Goal: Information Seeking & Learning: Learn about a topic

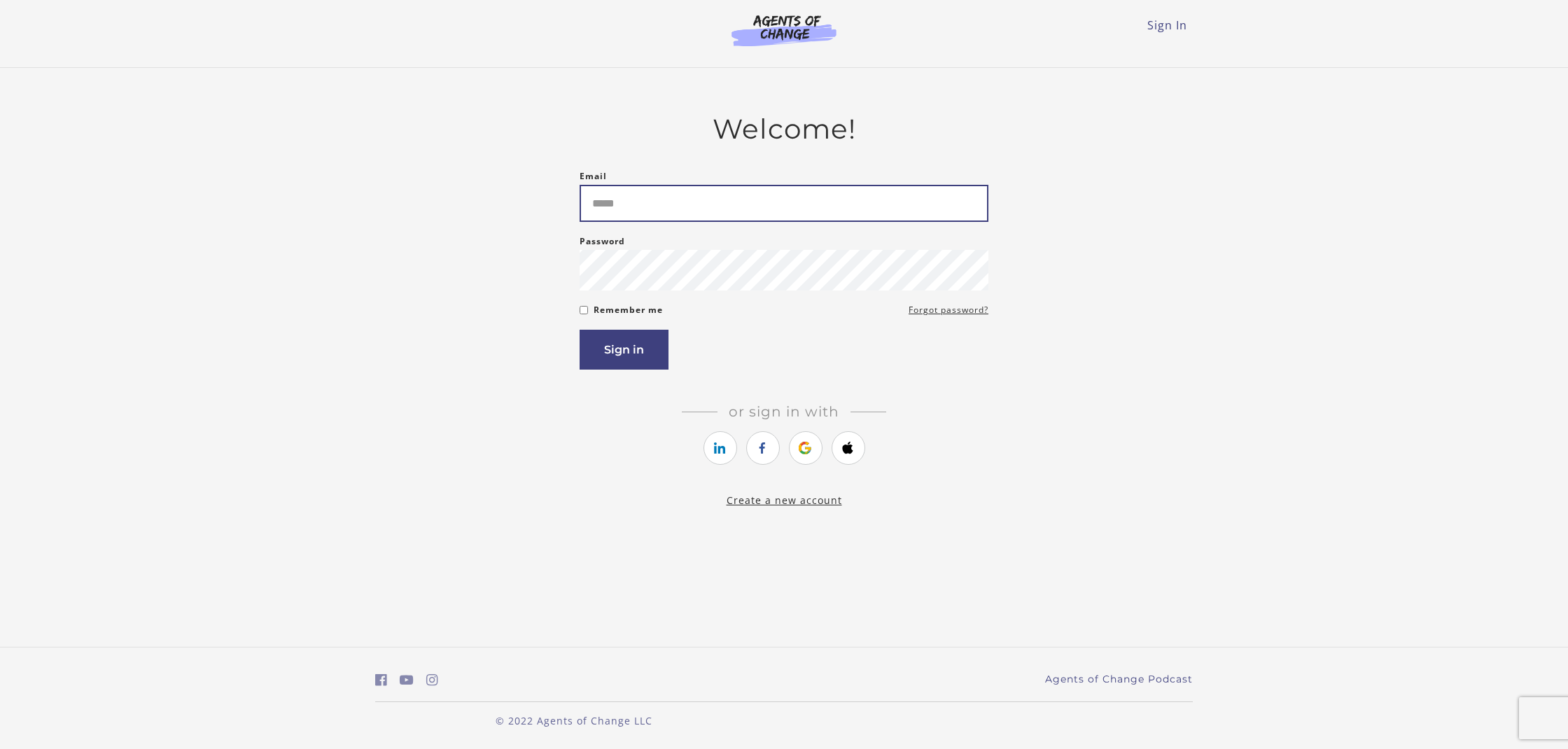
type input "*"
type input "**********"
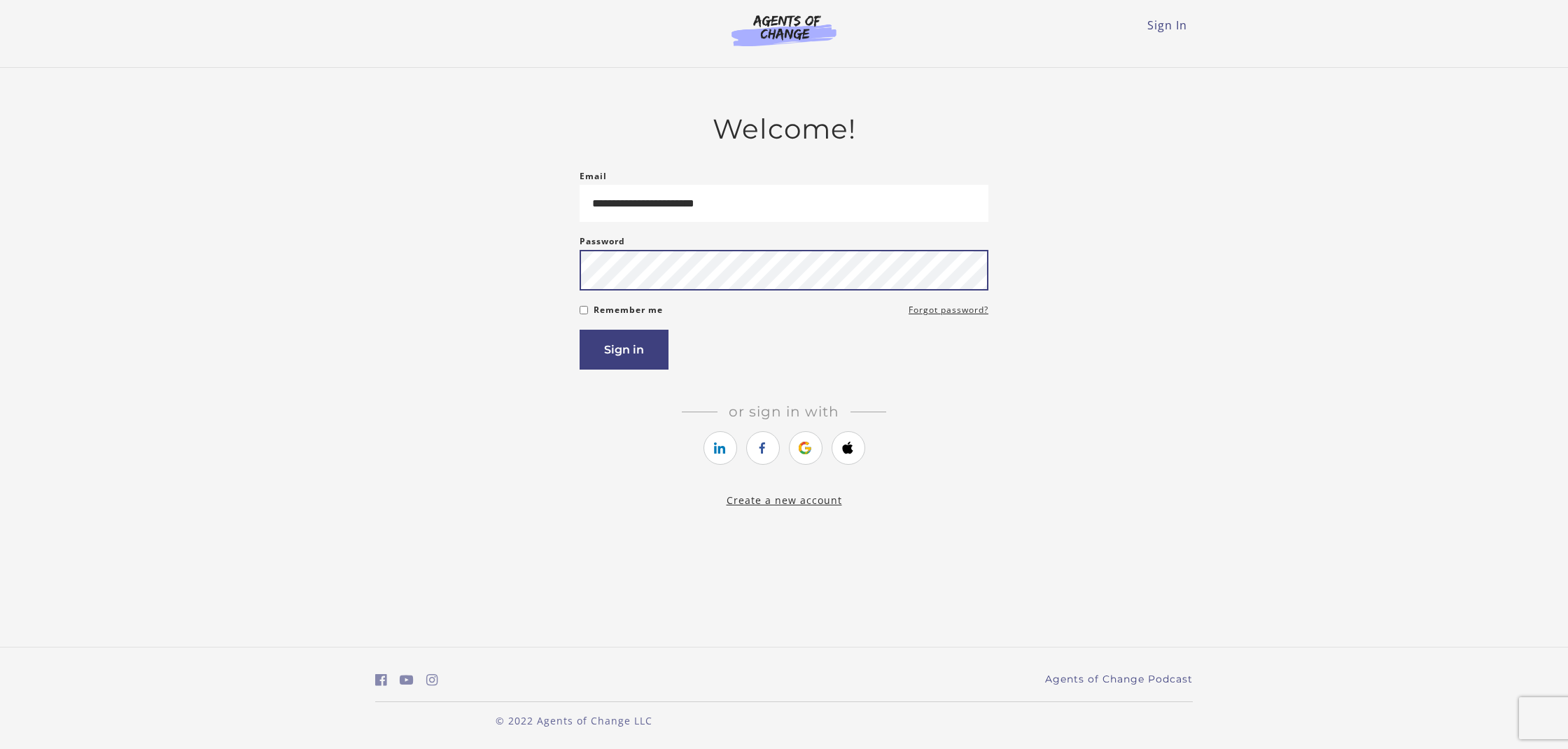
click at [624, 352] on button "Sign in" at bounding box center [624, 350] width 89 height 40
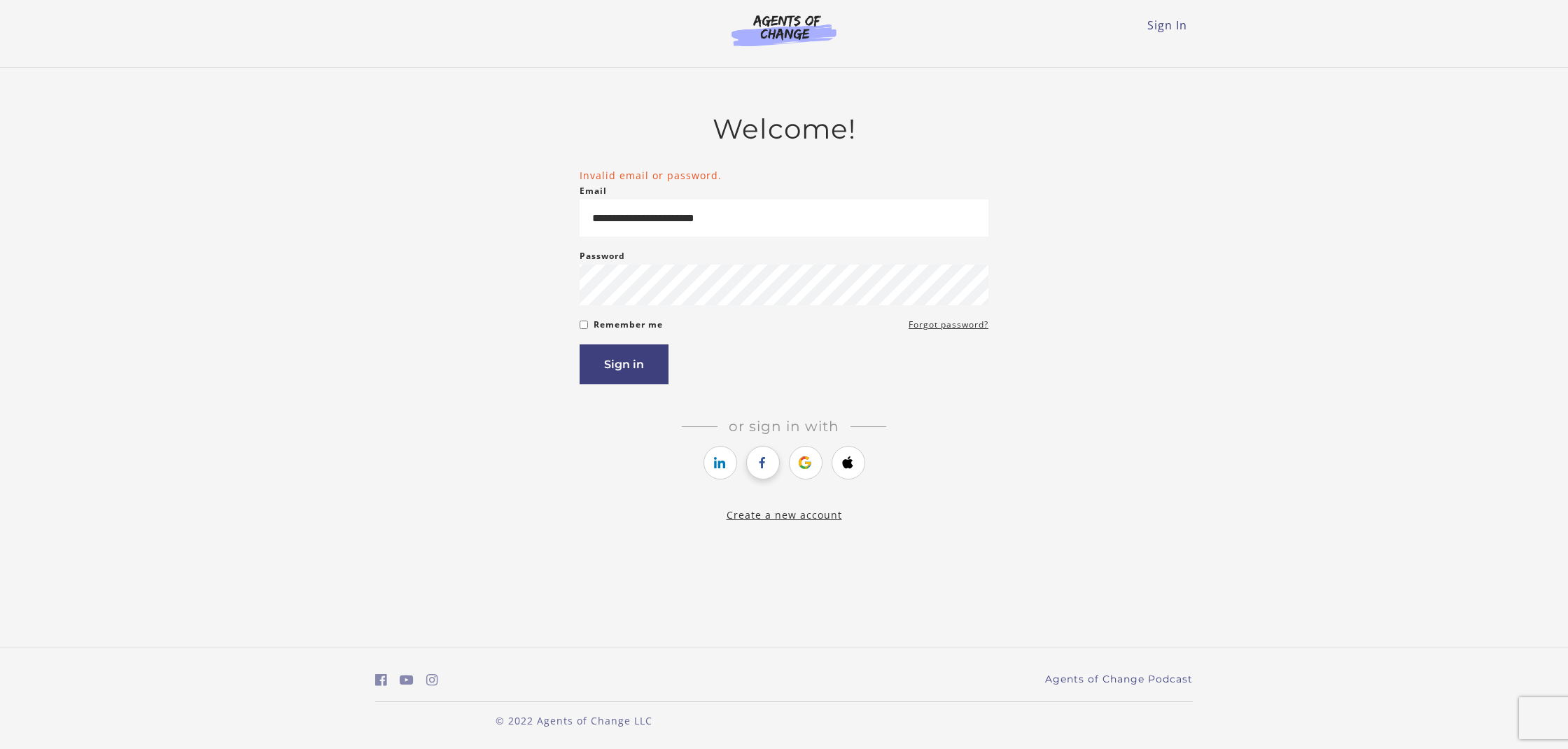
click at [758, 465] on icon "https://courses.thinkific.com/users/auth/facebook?ss%5Breferral%5D=&ss%5Buser_r…" at bounding box center [762, 462] width 18 height 17
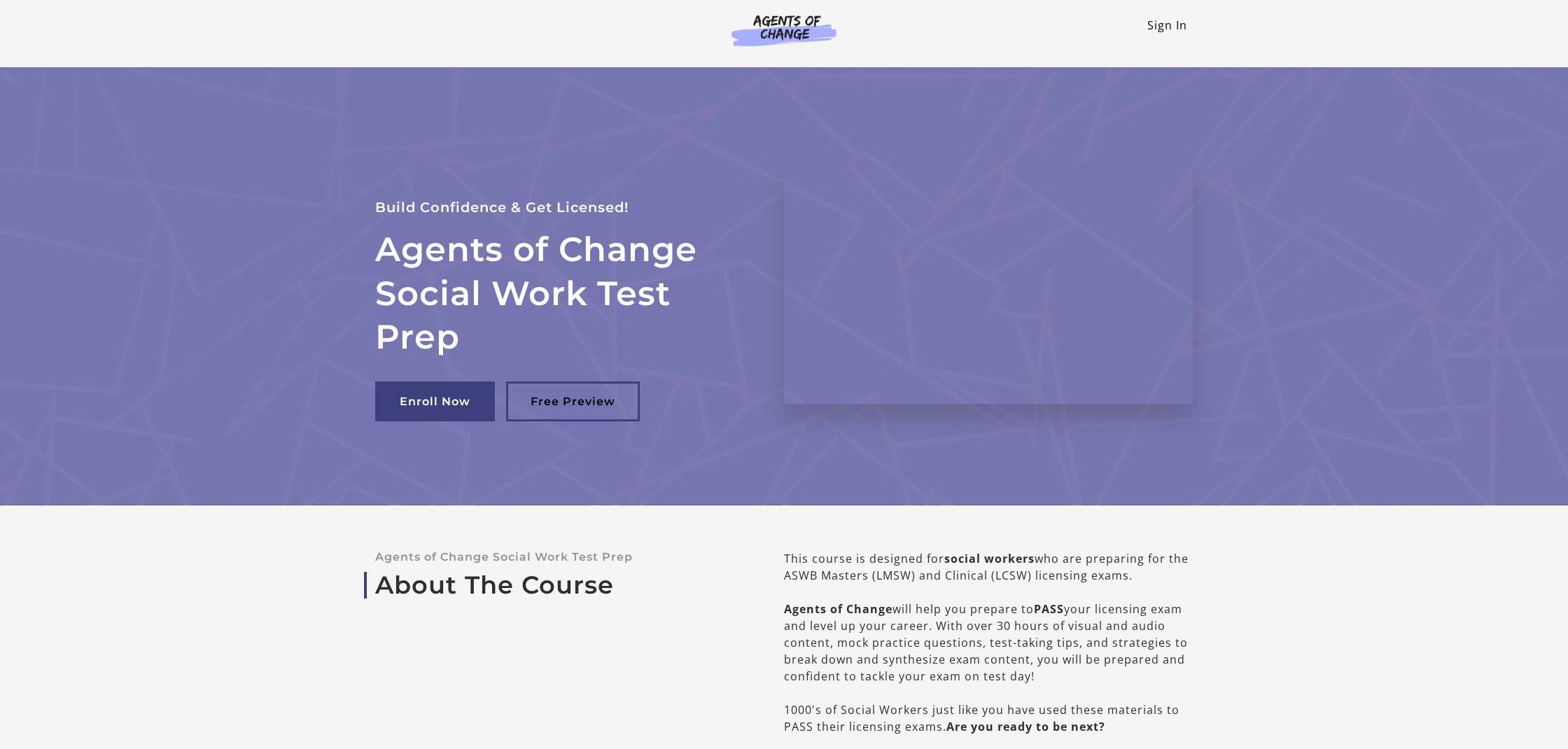
click at [1160, 25] on link "Sign In" at bounding box center [1167, 25] width 40 height 15
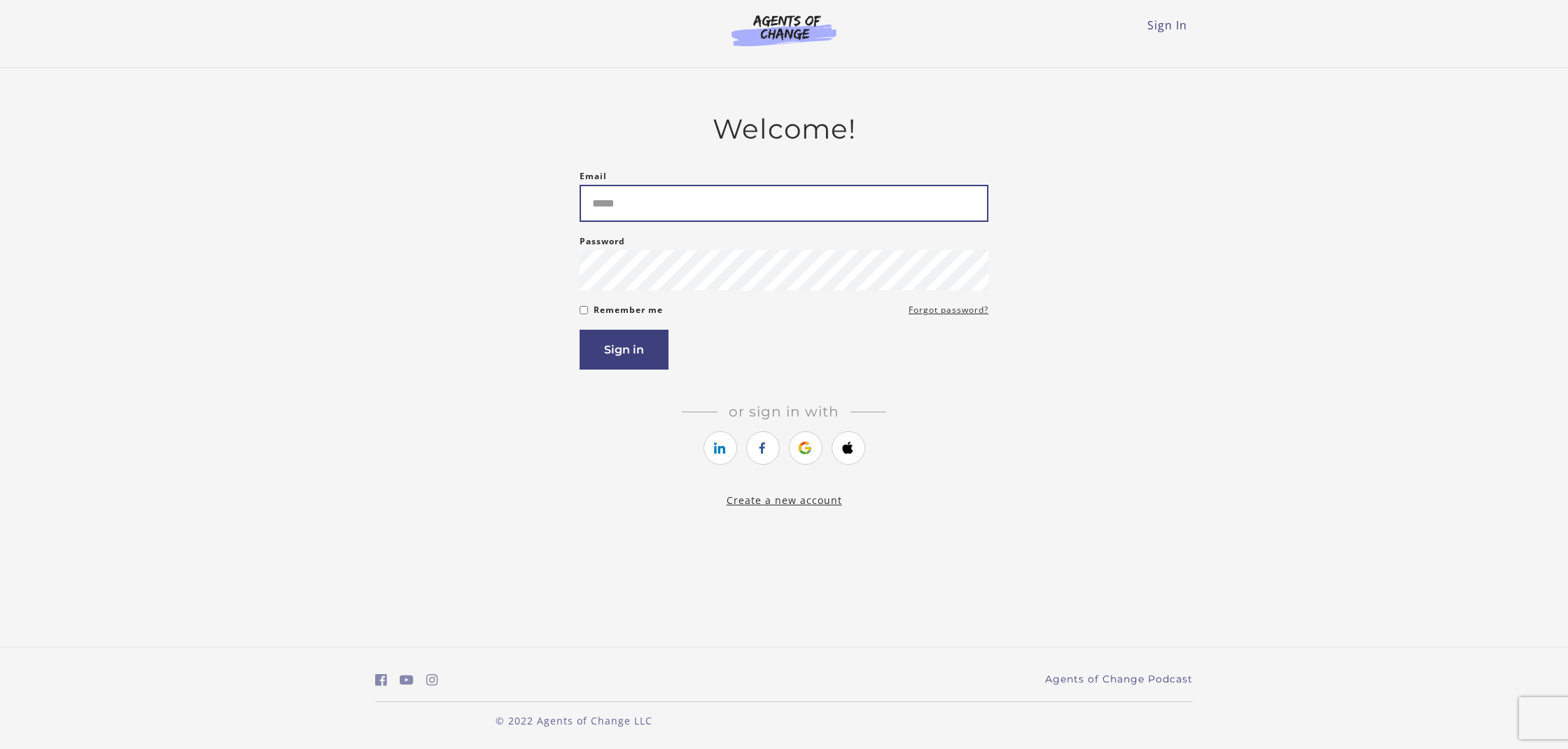
type input "**********"
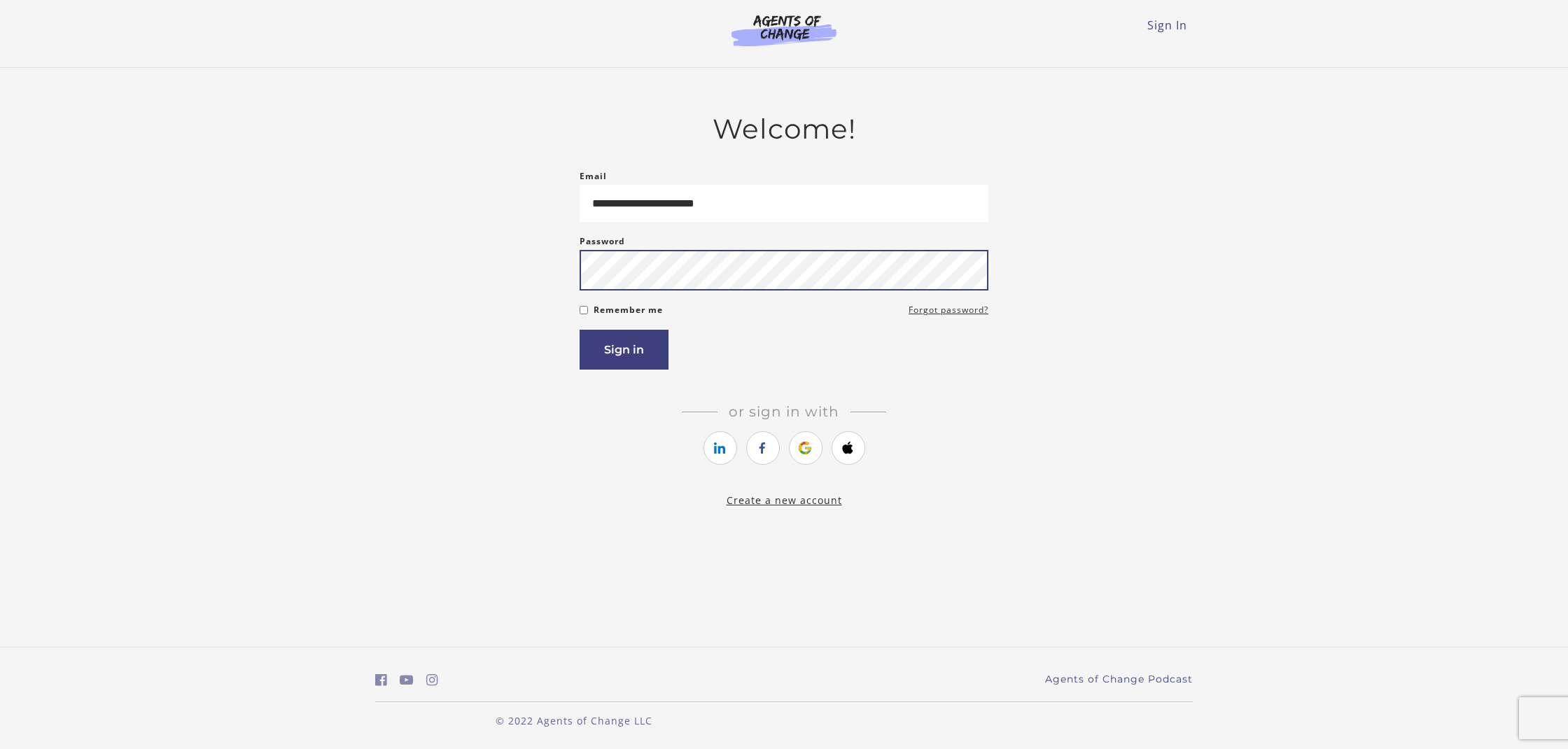
click at [624, 352] on button "Sign in" at bounding box center [624, 350] width 89 height 40
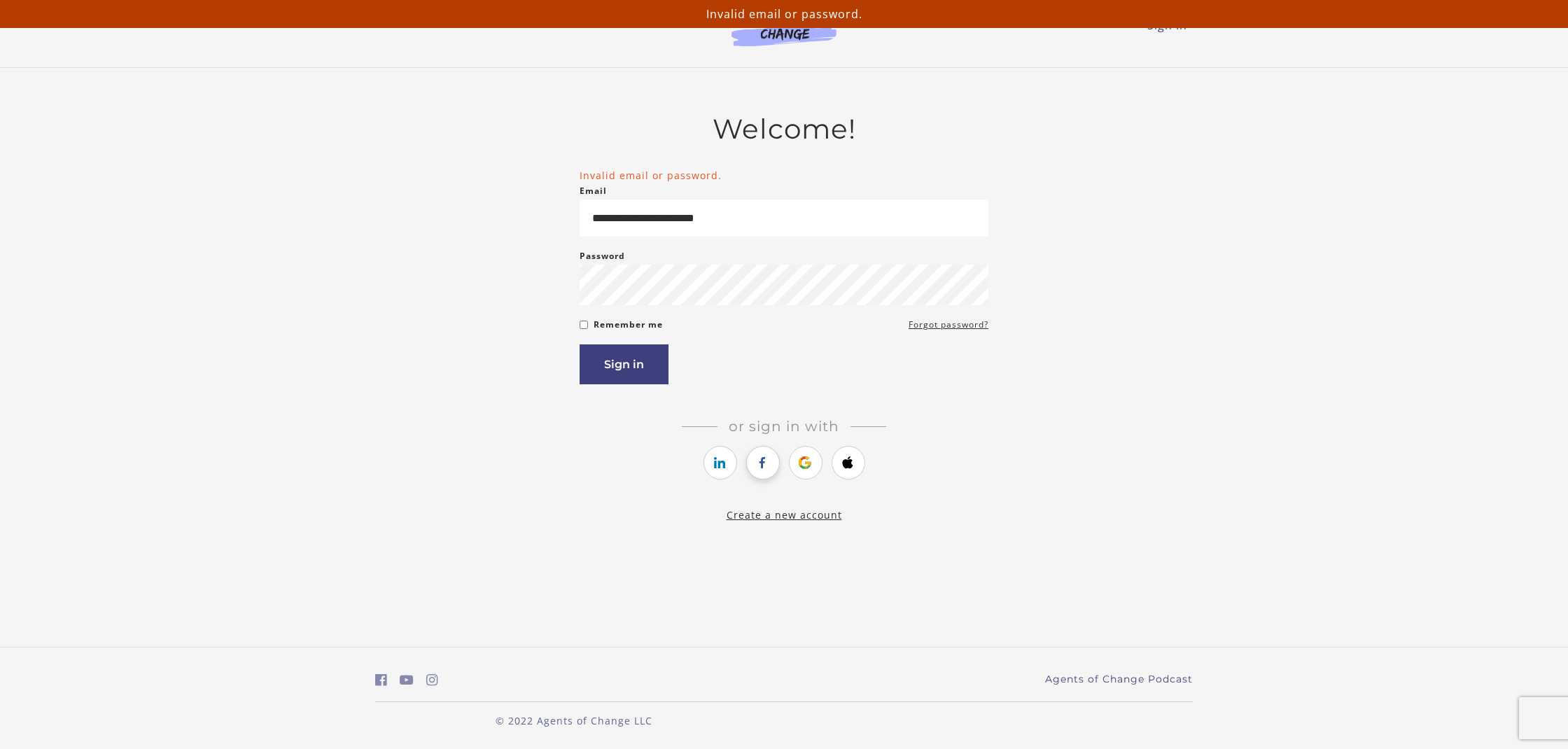
click at [761, 460] on icon "https://courses.thinkific.com/users/auth/facebook?ss%5Breferral%5D=&ss%5Buser_r…" at bounding box center [762, 462] width 18 height 17
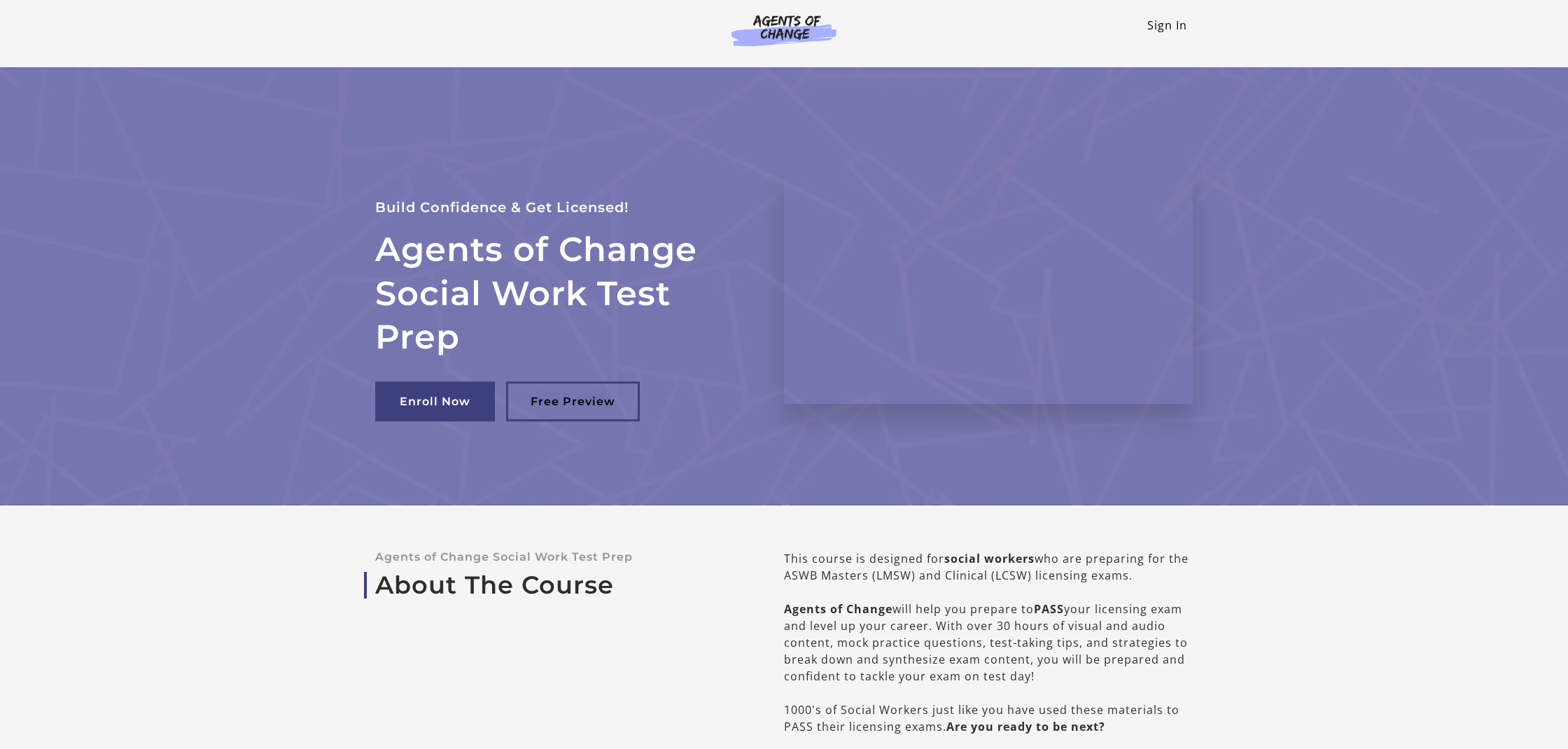
click at [1160, 29] on link "Sign In" at bounding box center [1167, 25] width 40 height 15
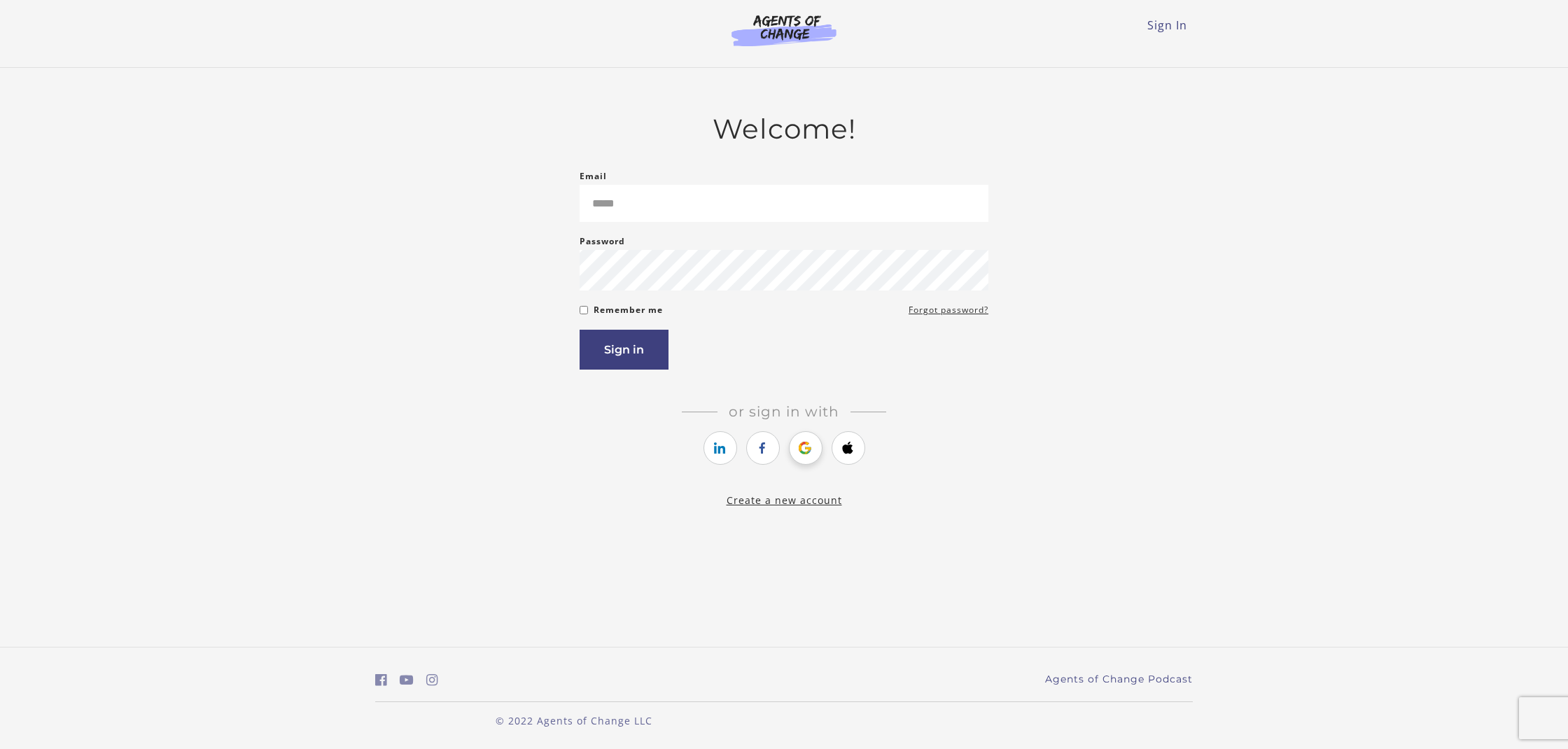
click at [805, 451] on link "https://courses.thinkific.com/users/auth/google?ss%5Breferral%5D=&ss%5Buser_ret…" at bounding box center [806, 448] width 34 height 34
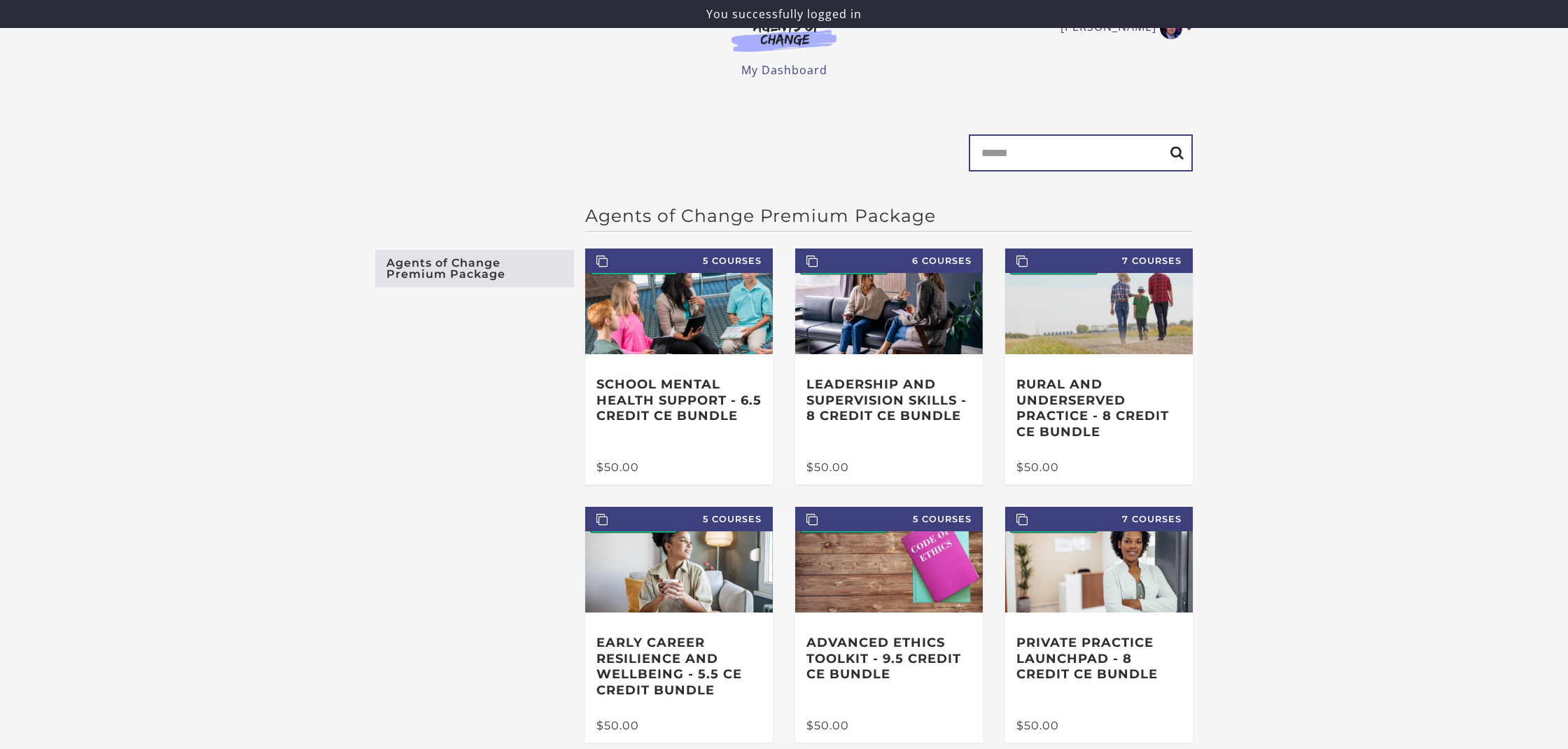
click at [1024, 163] on input "Search" at bounding box center [1081, 153] width 224 height 37
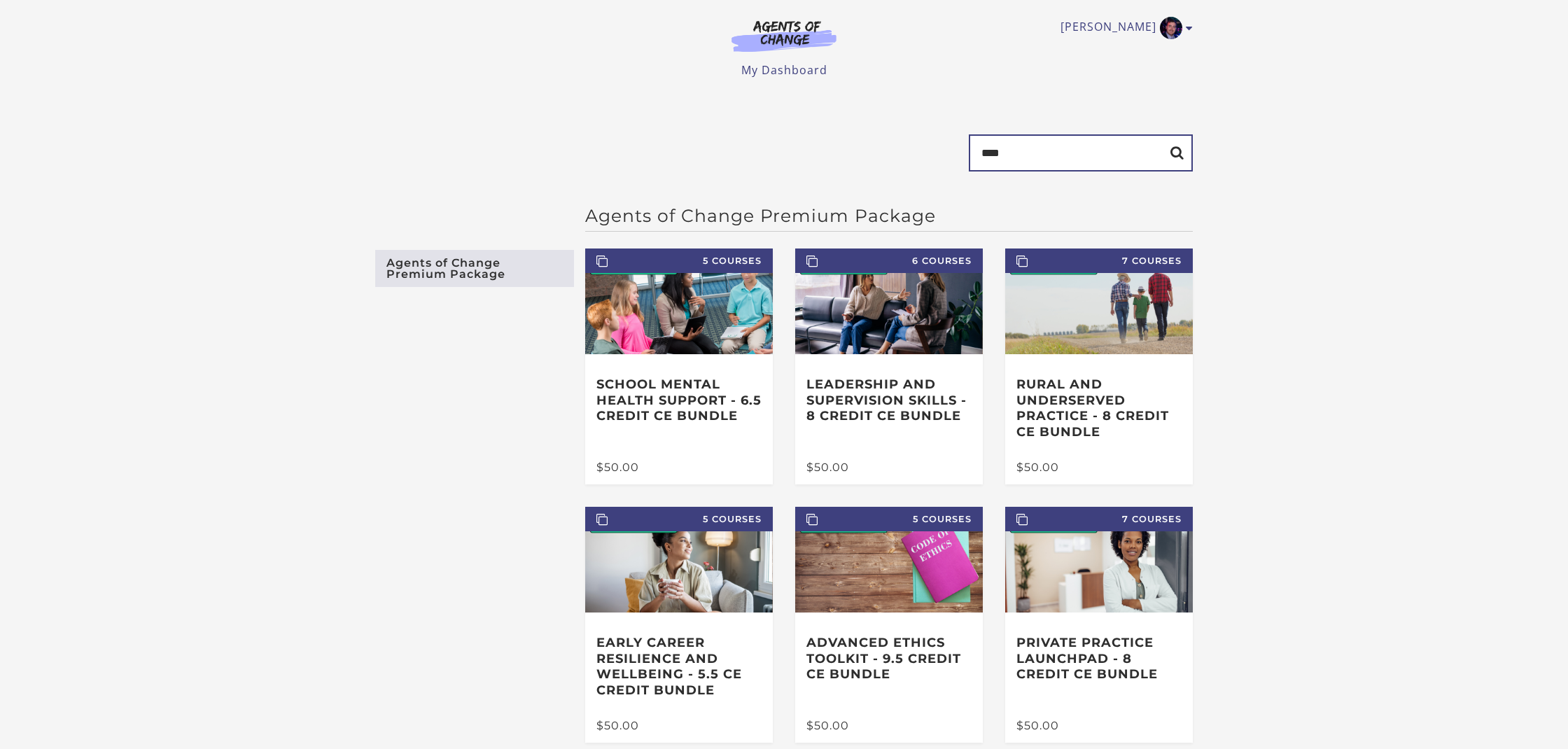
type input "****"
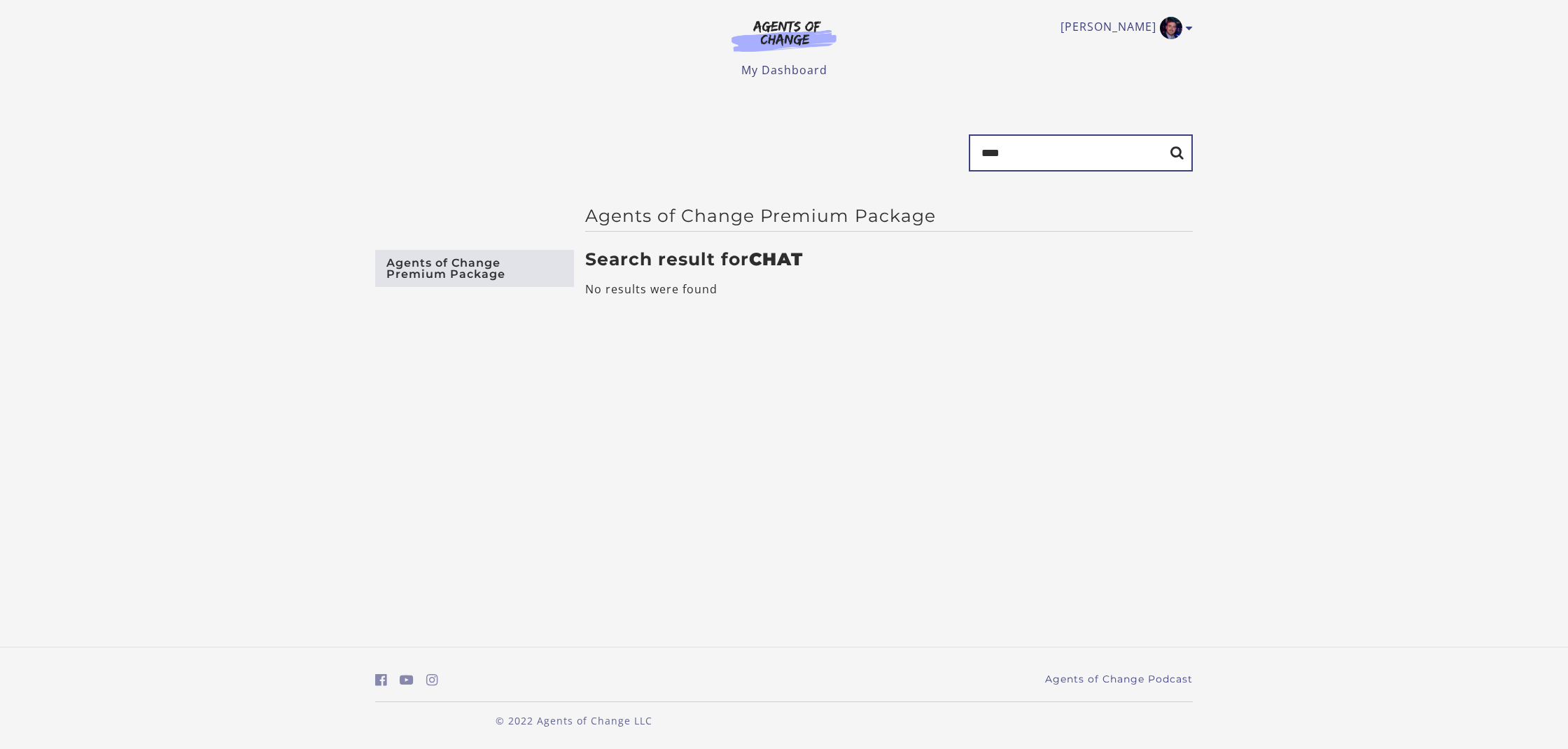
drag, startPoint x: 1032, startPoint y: 158, endPoint x: 895, endPoint y: 156, distance: 137.0
click at [895, 156] on form "Search ****" at bounding box center [784, 158] width 818 height 48
click at [792, 72] on link "My Dashboard" at bounding box center [784, 70] width 86 height 15
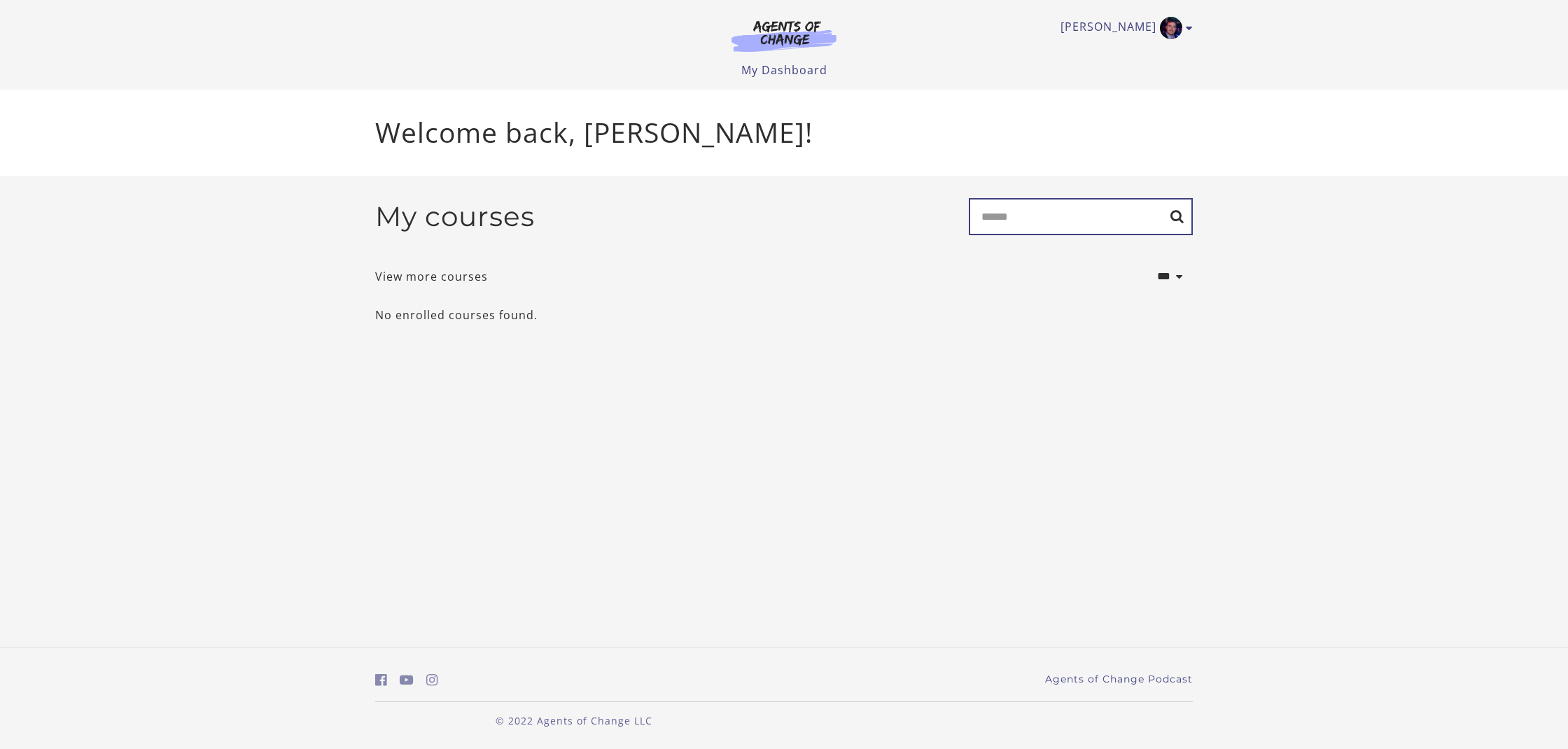
click at [1087, 231] on input "Search" at bounding box center [1081, 217] width 224 height 37
type input "*******"
click at [1043, 214] on input "*******" at bounding box center [1081, 217] width 224 height 37
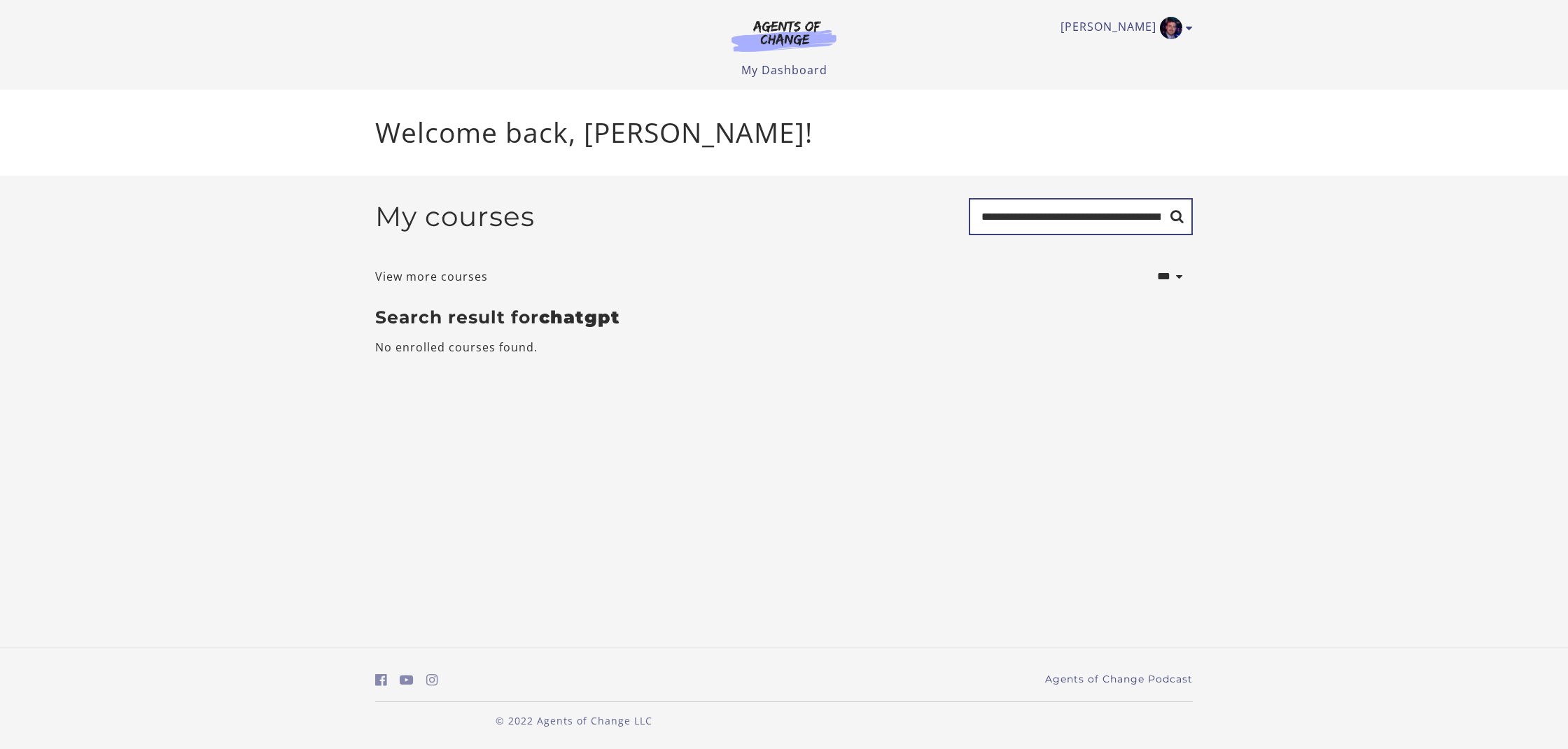
type input "**********"
click at [778, 69] on link "My Dashboard" at bounding box center [784, 70] width 86 height 15
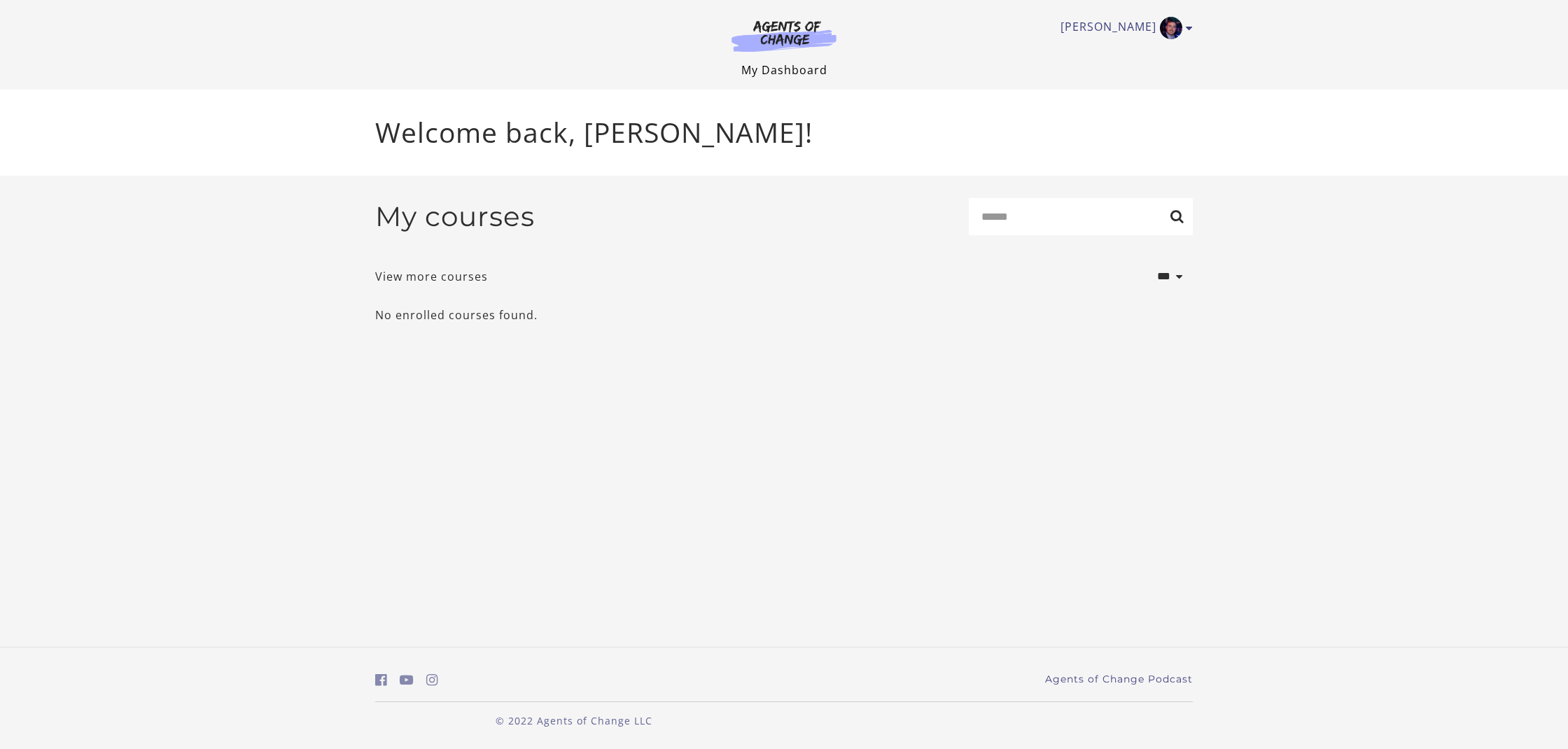
click at [788, 69] on link "My Dashboard" at bounding box center [784, 70] width 86 height 15
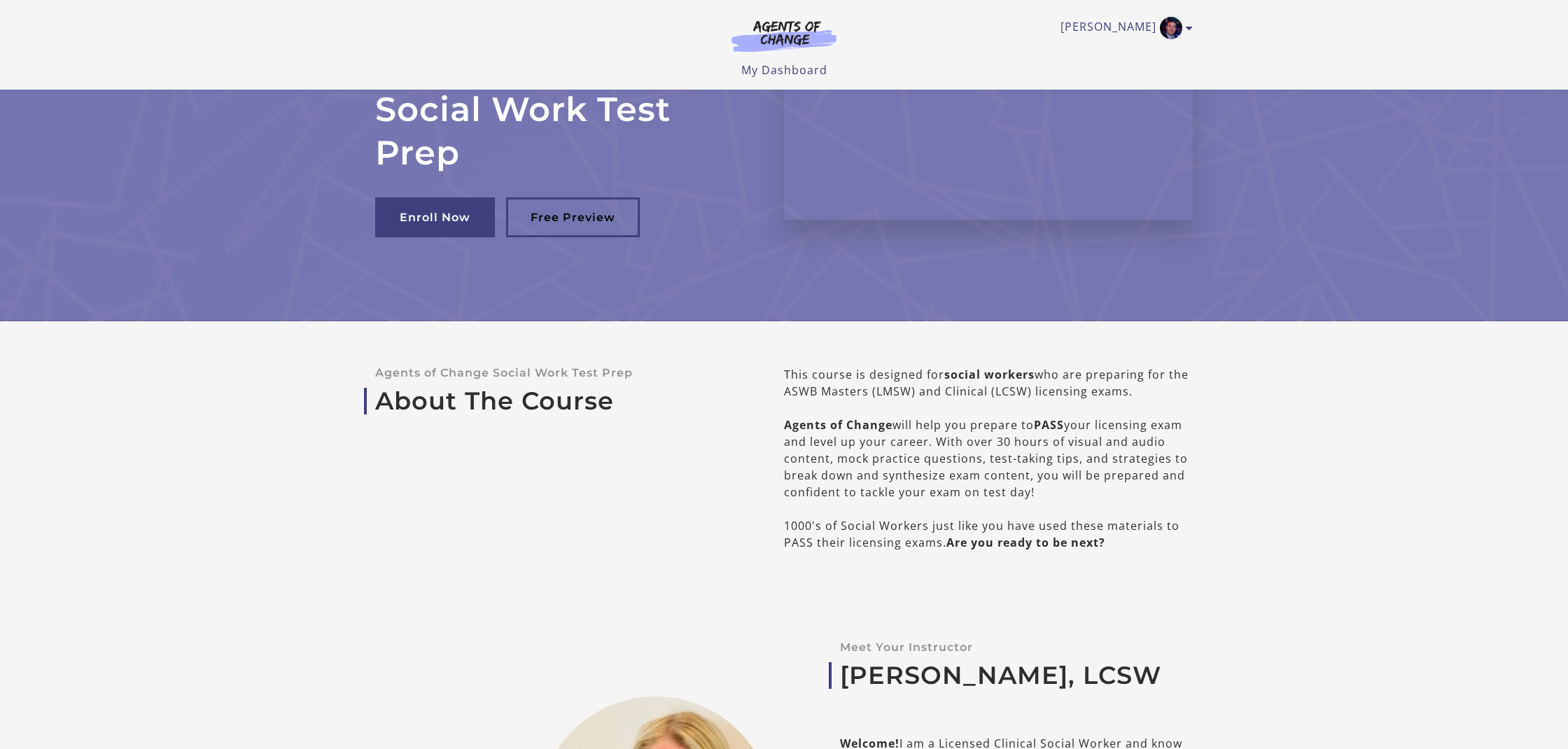
scroll to position [139, 0]
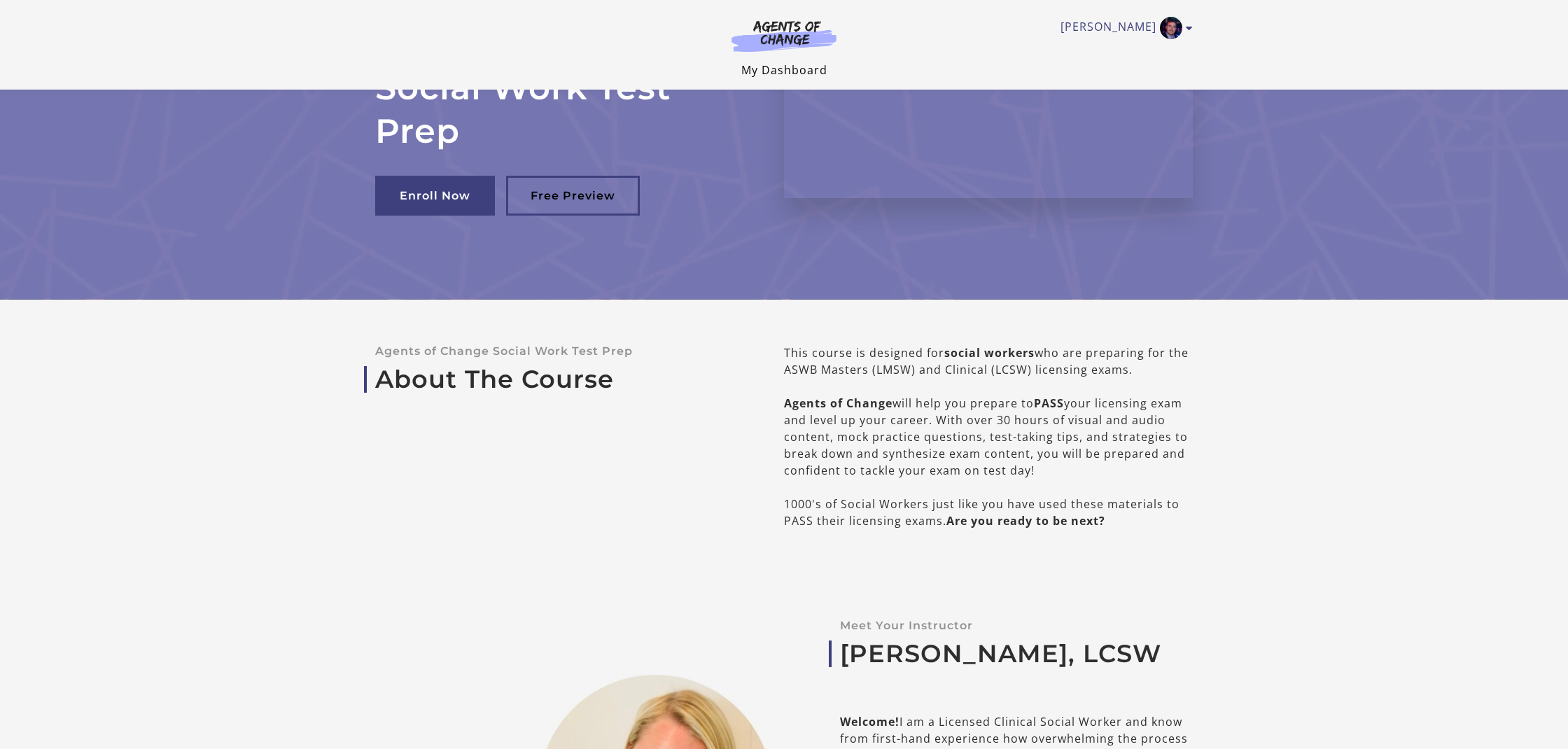
click at [794, 72] on link "My Dashboard" at bounding box center [784, 70] width 86 height 15
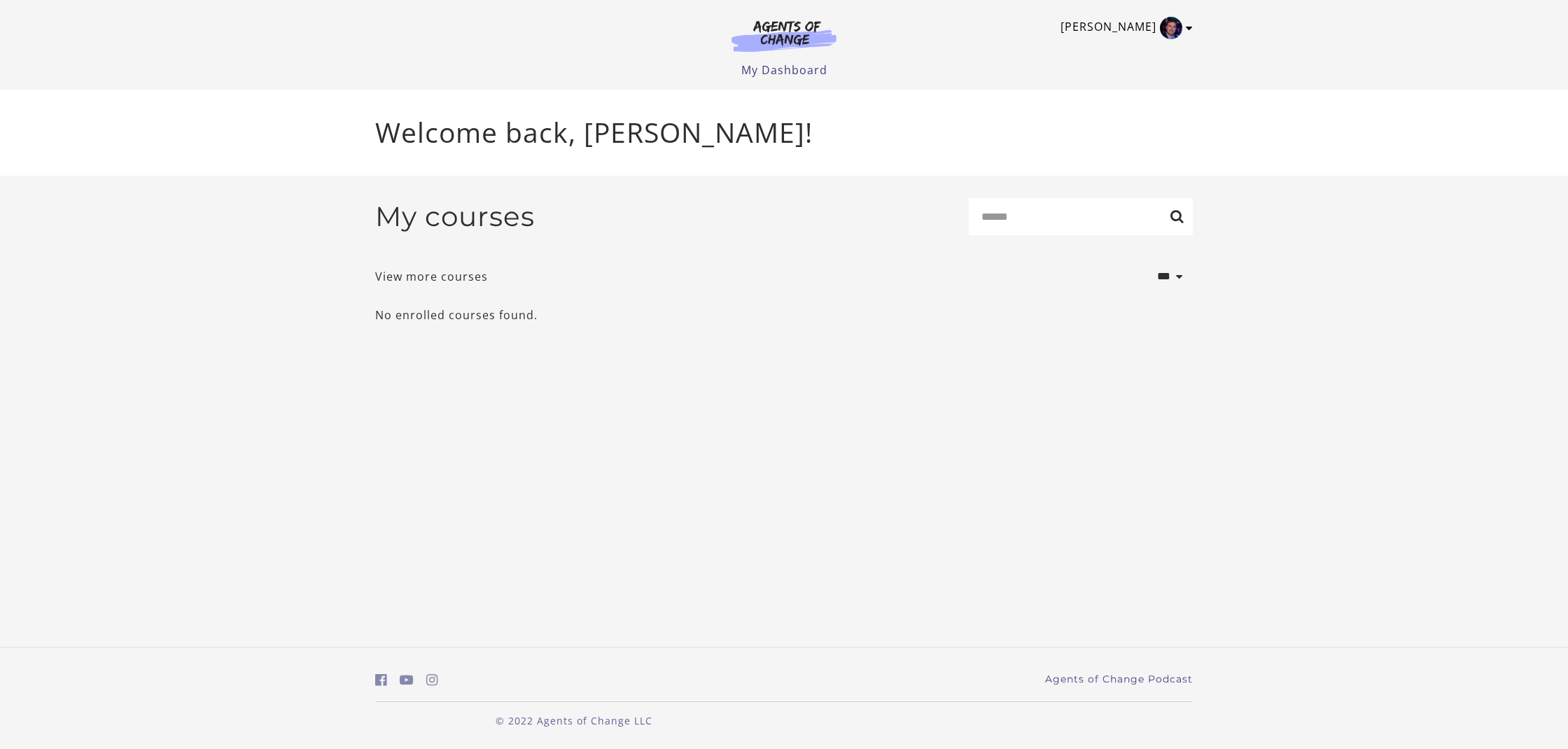
click at [1150, 29] on link "[PERSON_NAME]" at bounding box center [1123, 28] width 125 height 22
click at [432, 281] on link "View more courses" at bounding box center [432, 277] width 113 height 17
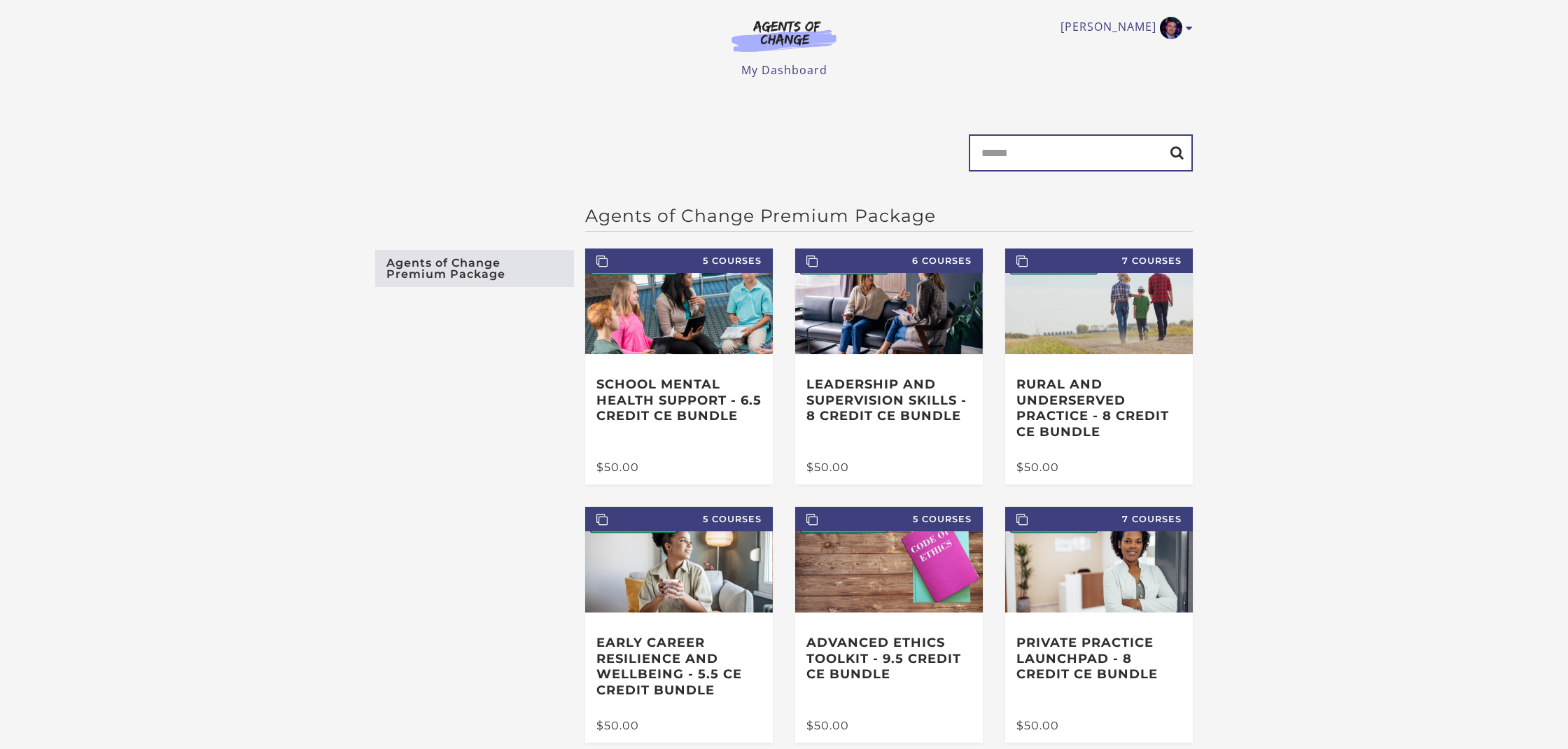
click at [1017, 158] on input "Search" at bounding box center [1081, 153] width 224 height 37
type input "*******"
click at [1181, 159] on input "*******" at bounding box center [1081, 153] width 224 height 37
click at [1173, 158] on input "*******" at bounding box center [1081, 153] width 224 height 37
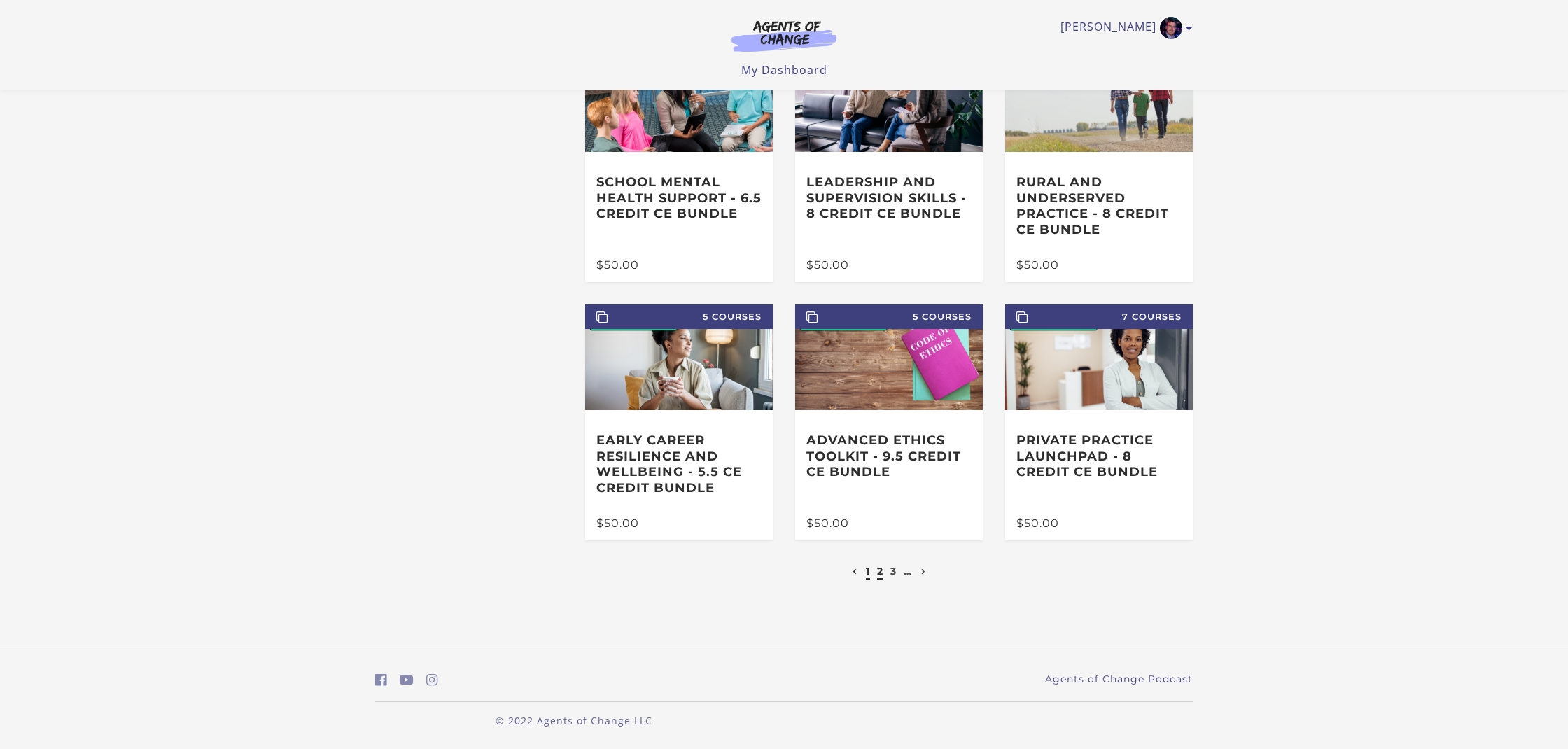
scroll to position [113, 0]
click at [874, 570] on ul "1 2 3 …" at bounding box center [889, 571] width 81 height 17
click at [881, 572] on link "2" at bounding box center [880, 571] width 6 height 13
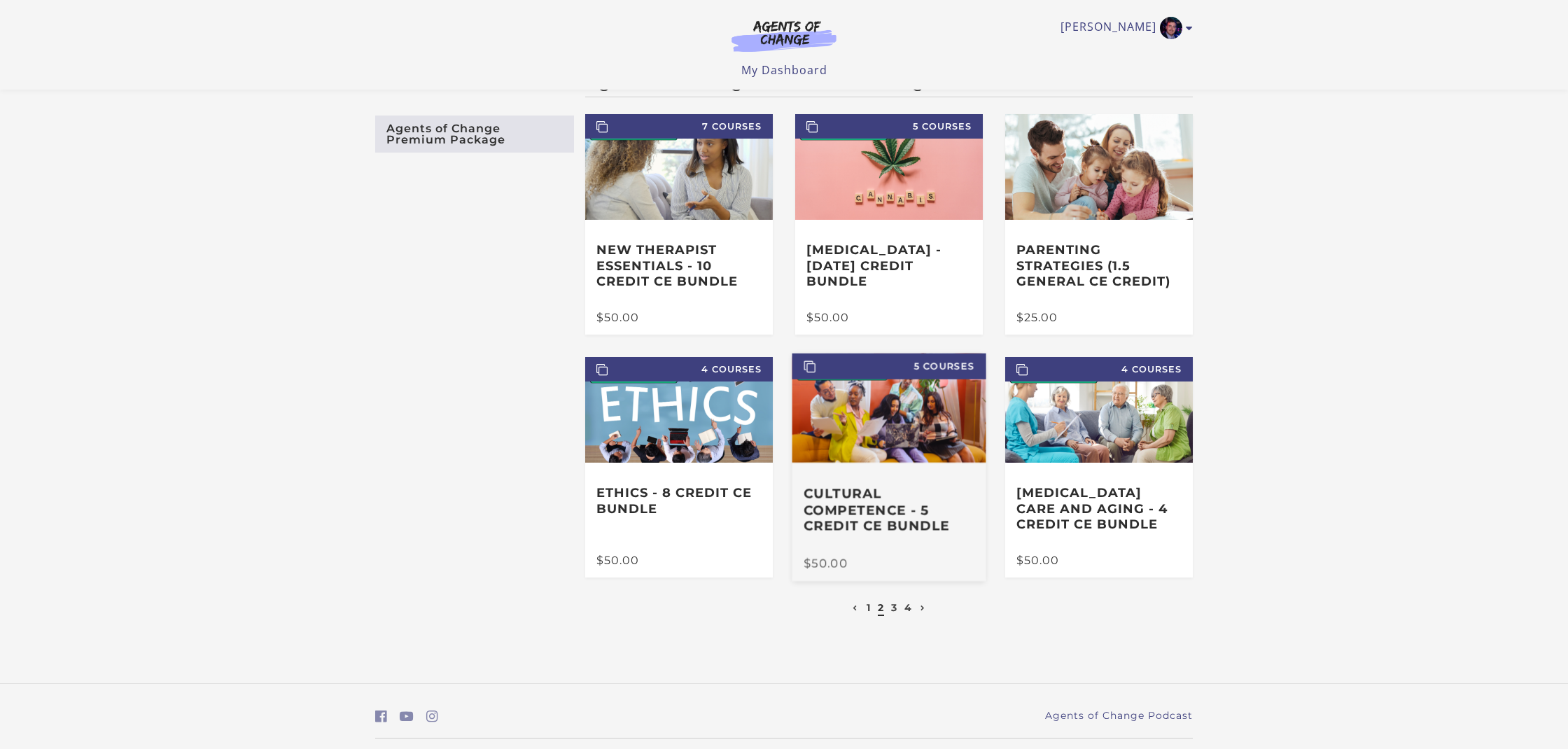
scroll to position [55, 0]
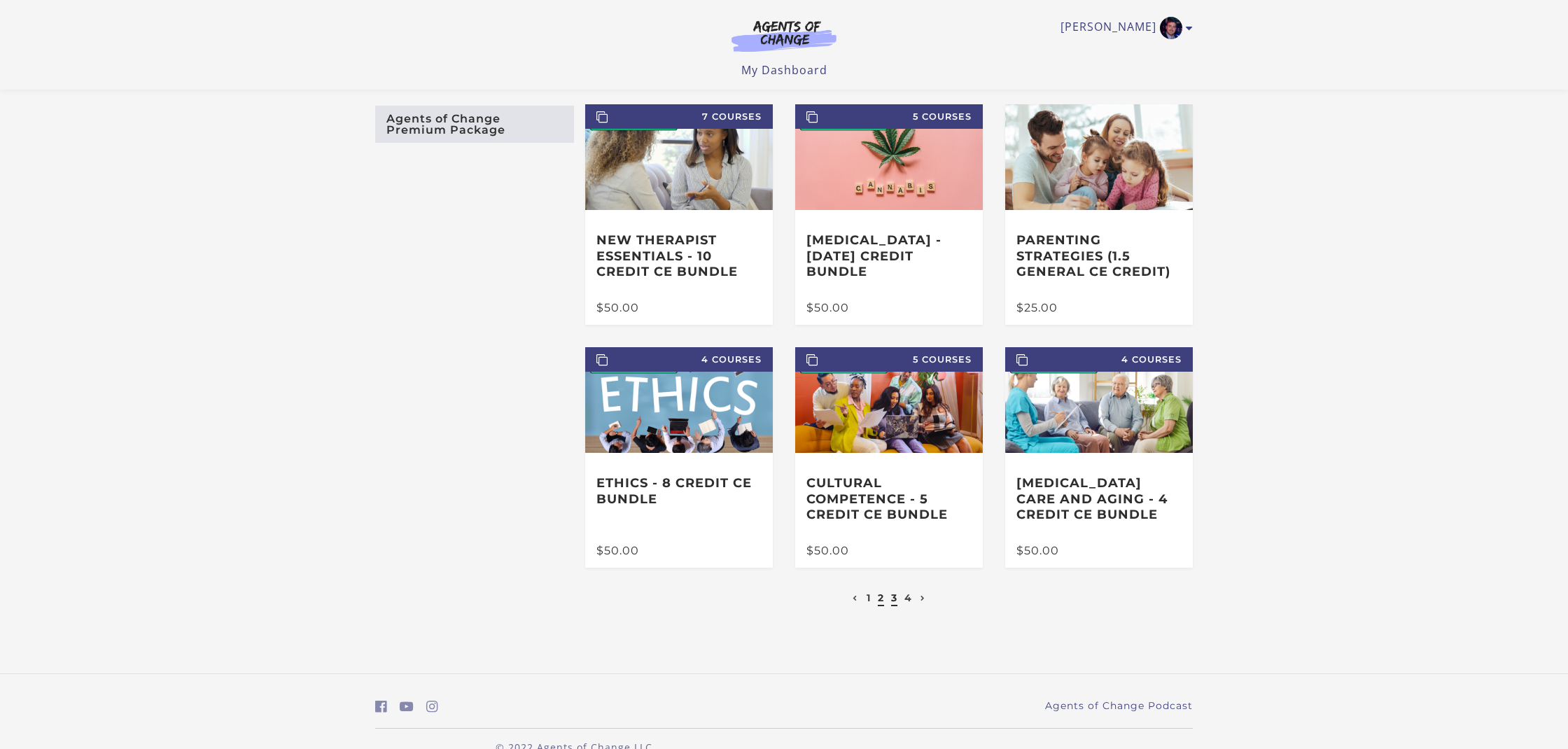
click at [893, 600] on link "3" at bounding box center [894, 598] width 6 height 13
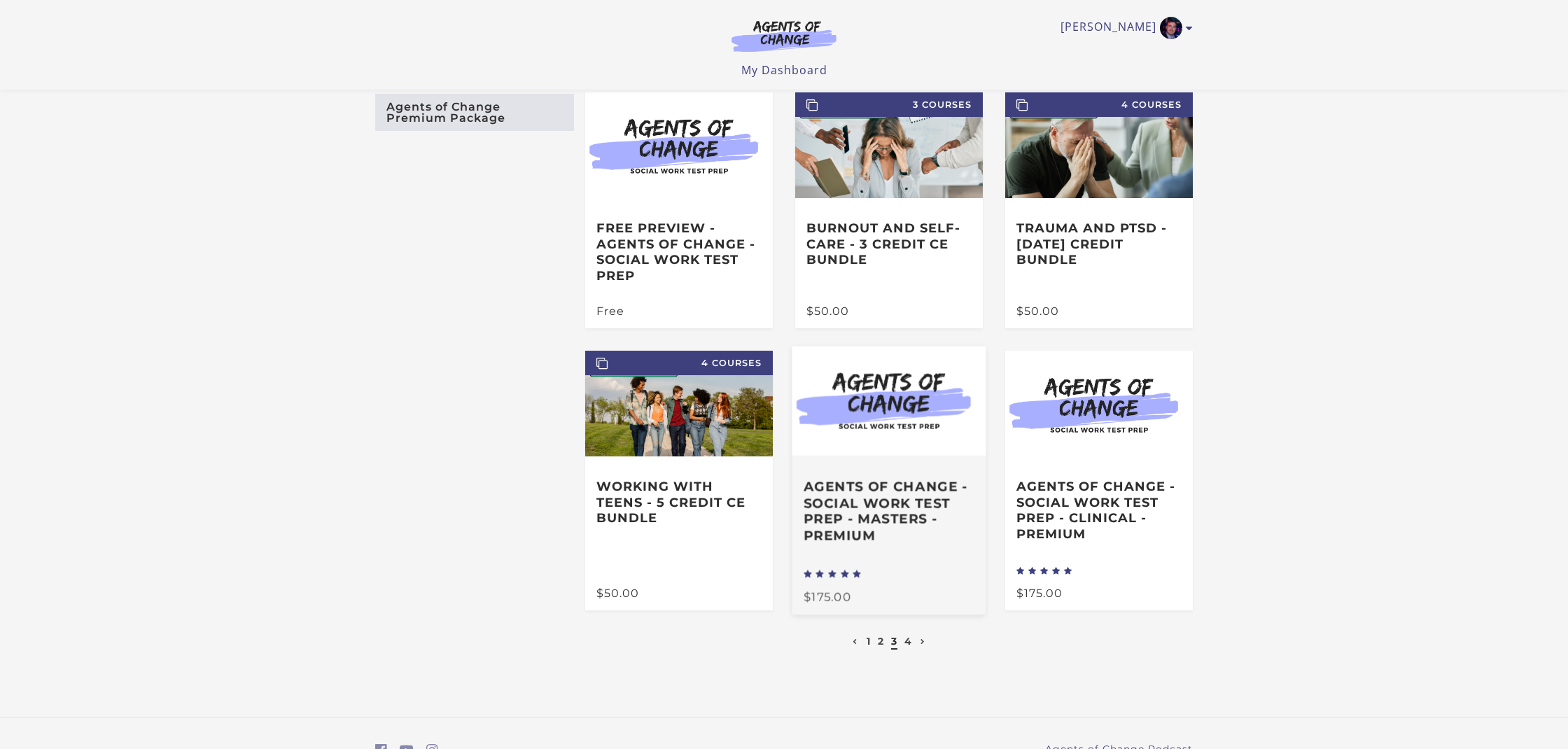
scroll to position [69, 0]
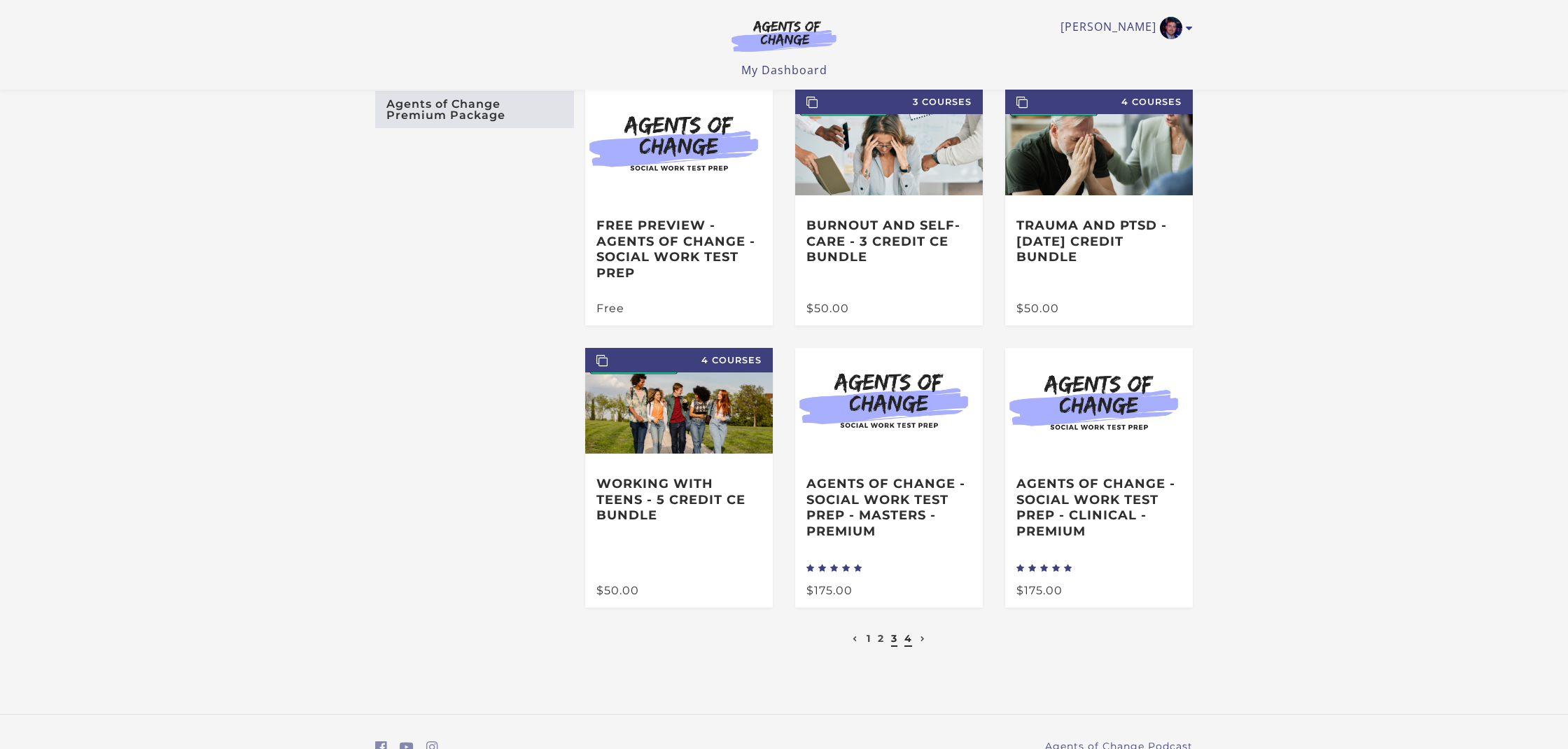
click at [911, 640] on link "4" at bounding box center [908, 638] width 8 height 13
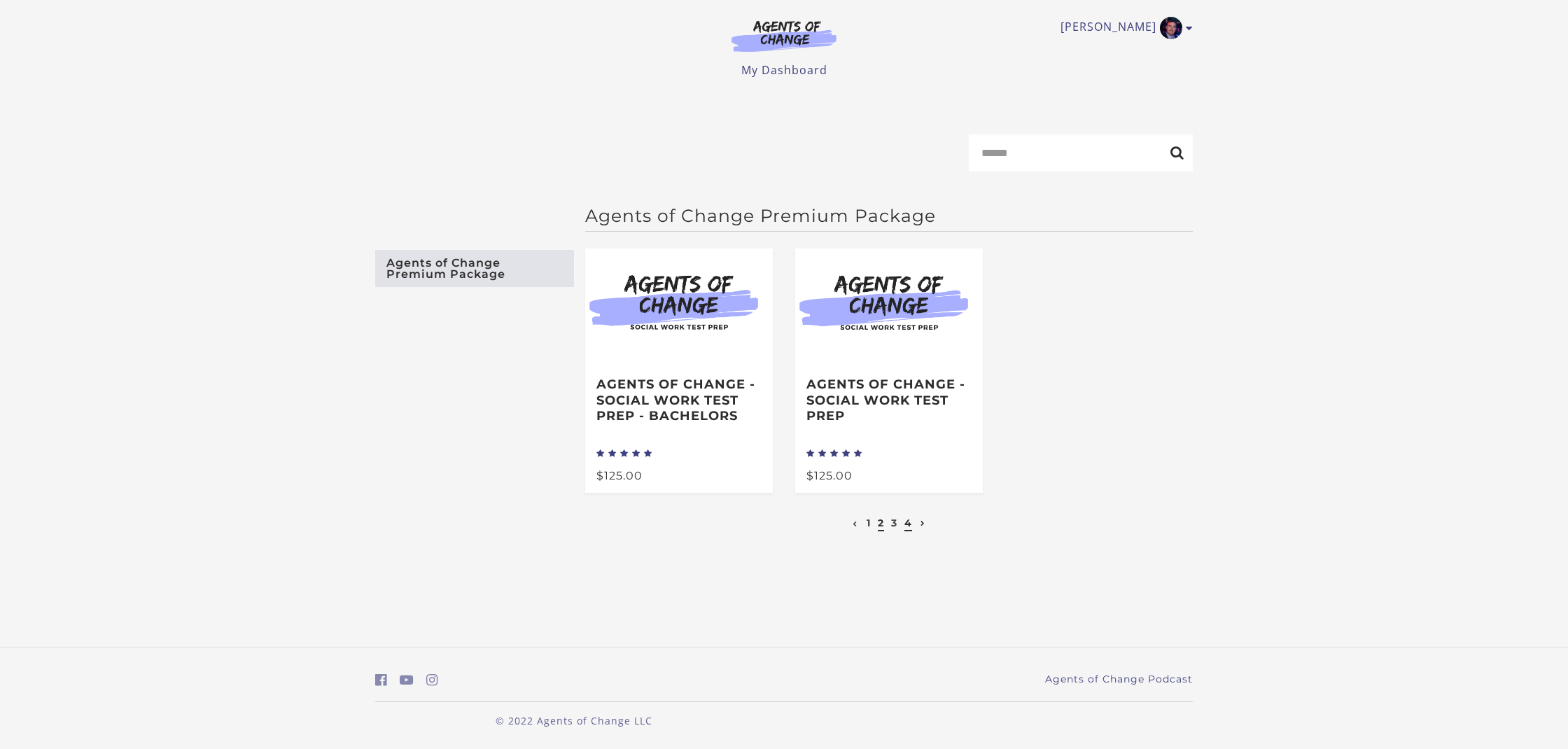
click at [881, 523] on link "2" at bounding box center [881, 523] width 6 height 13
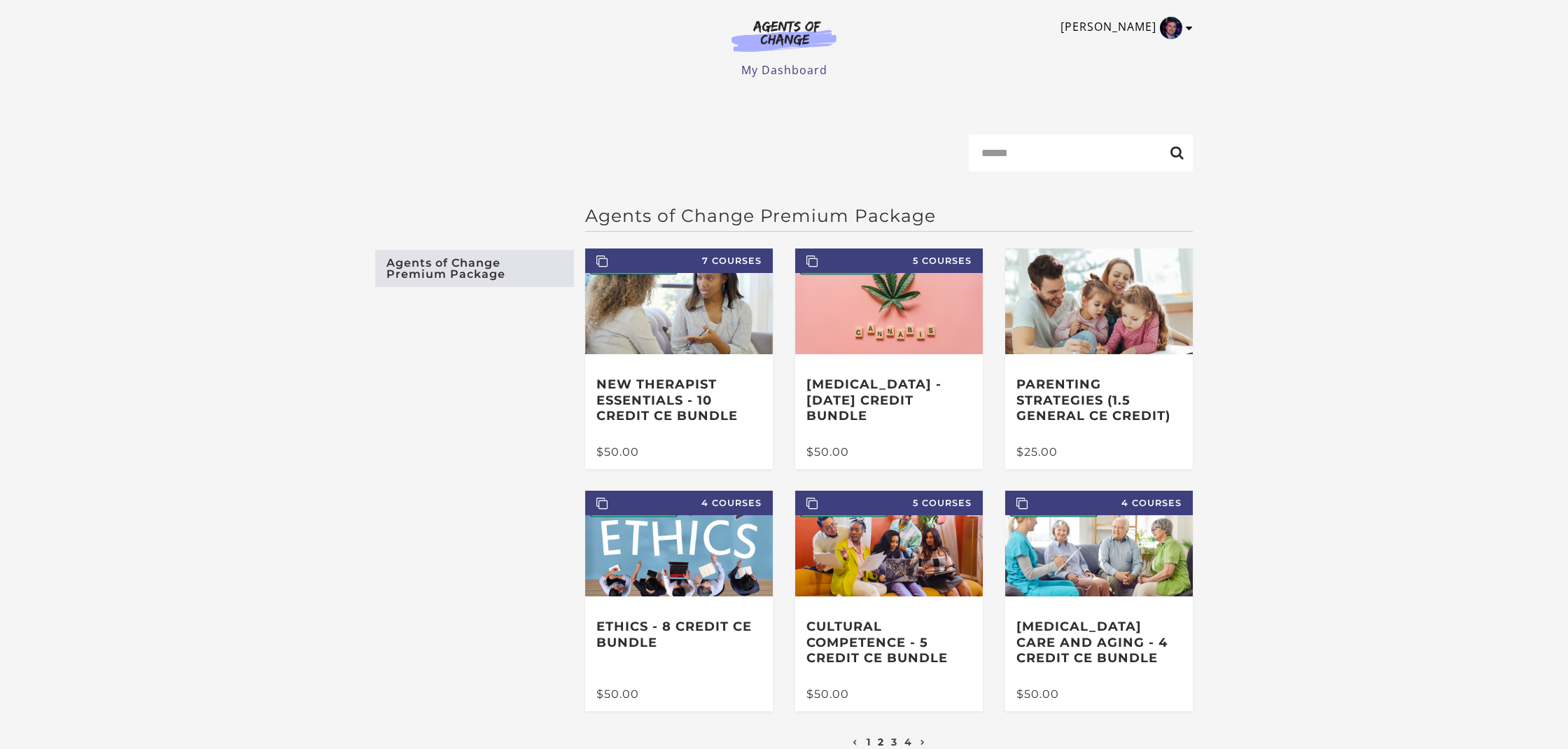
click at [1143, 29] on link "[PERSON_NAME]" at bounding box center [1123, 28] width 125 height 22
click at [1129, 50] on link "My Account" at bounding box center [1135, 51] width 123 height 24
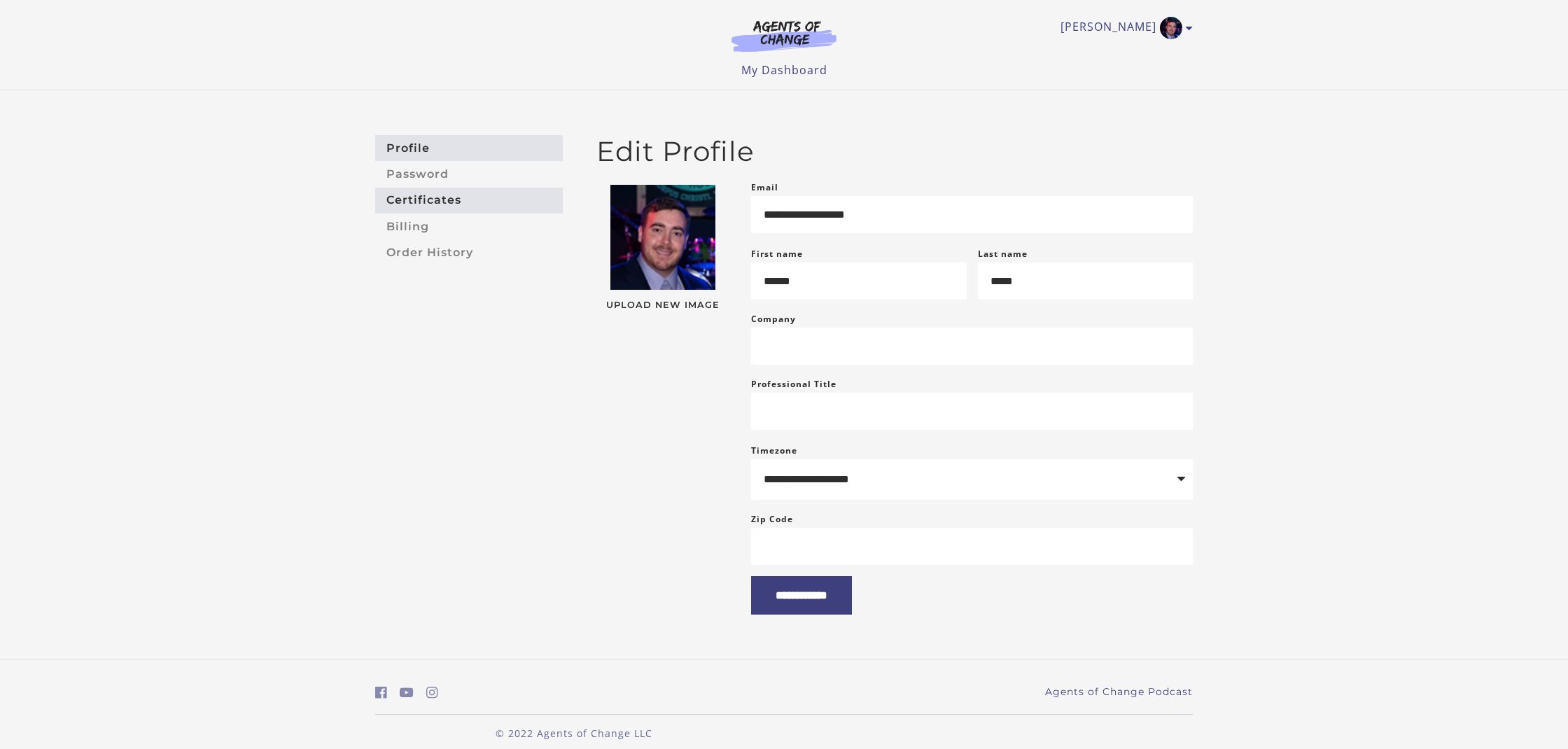
click at [441, 195] on link "Certificates" at bounding box center [469, 200] width 188 height 26
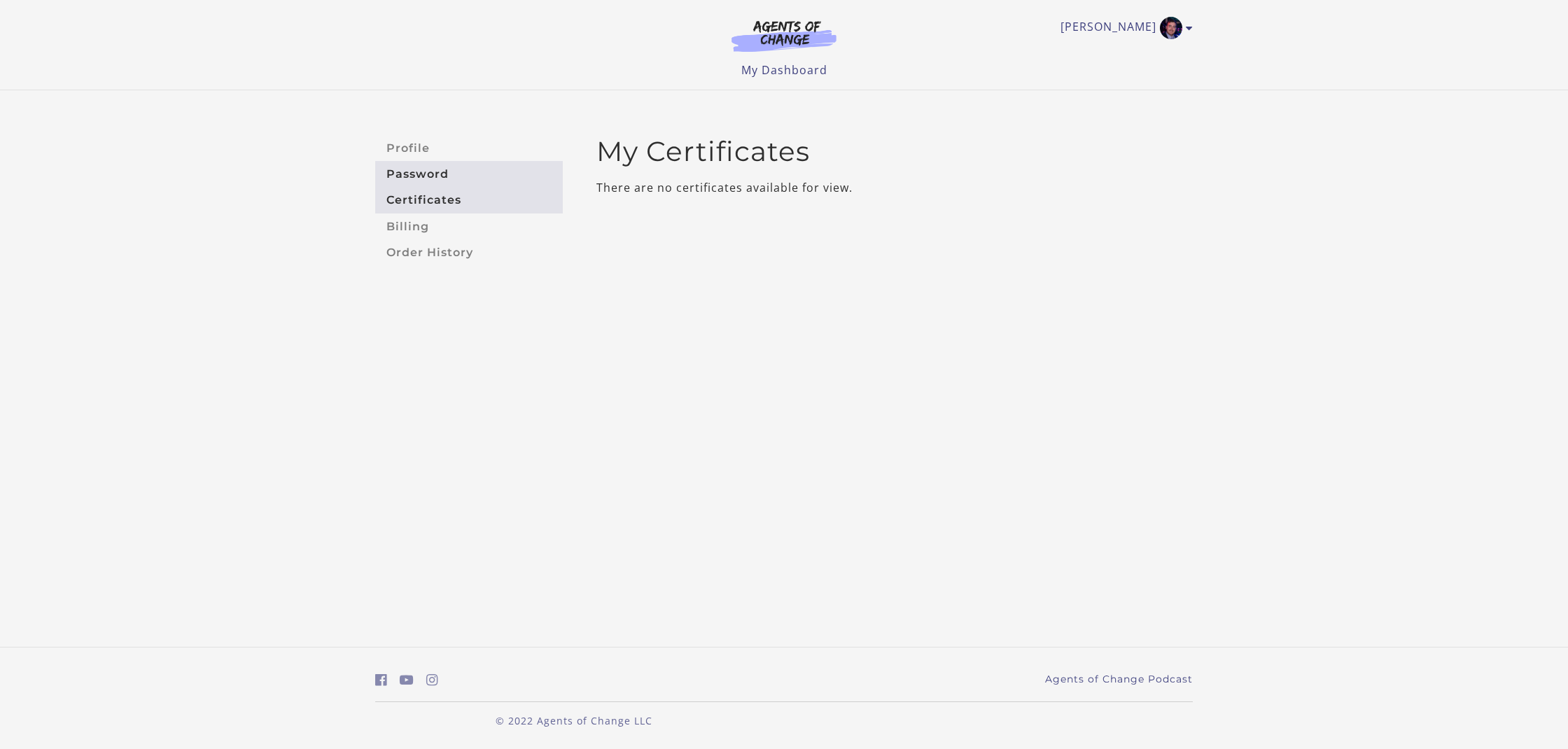
click at [434, 183] on link "Password" at bounding box center [469, 174] width 188 height 26
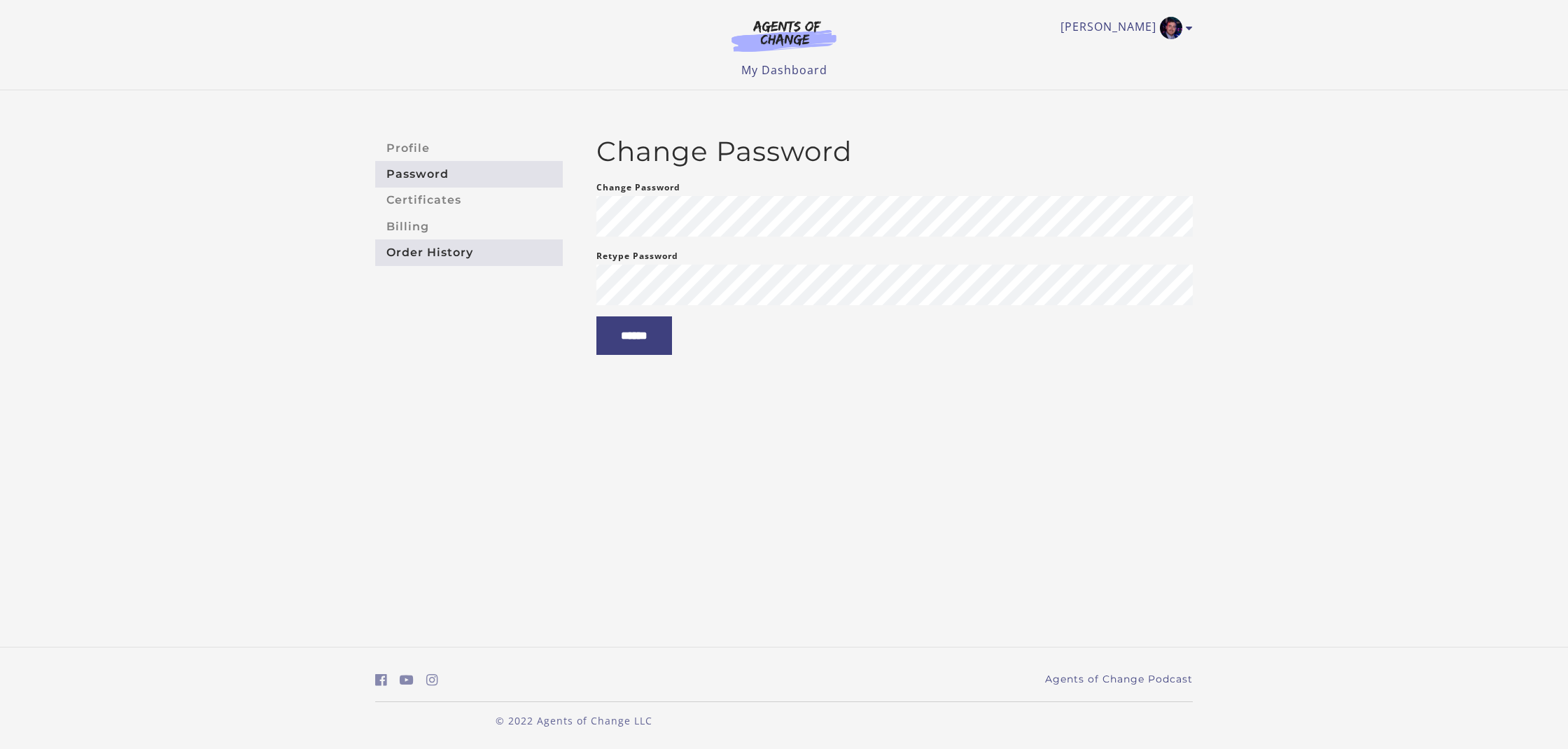
click at [432, 249] on link "Order History" at bounding box center [469, 252] width 188 height 26
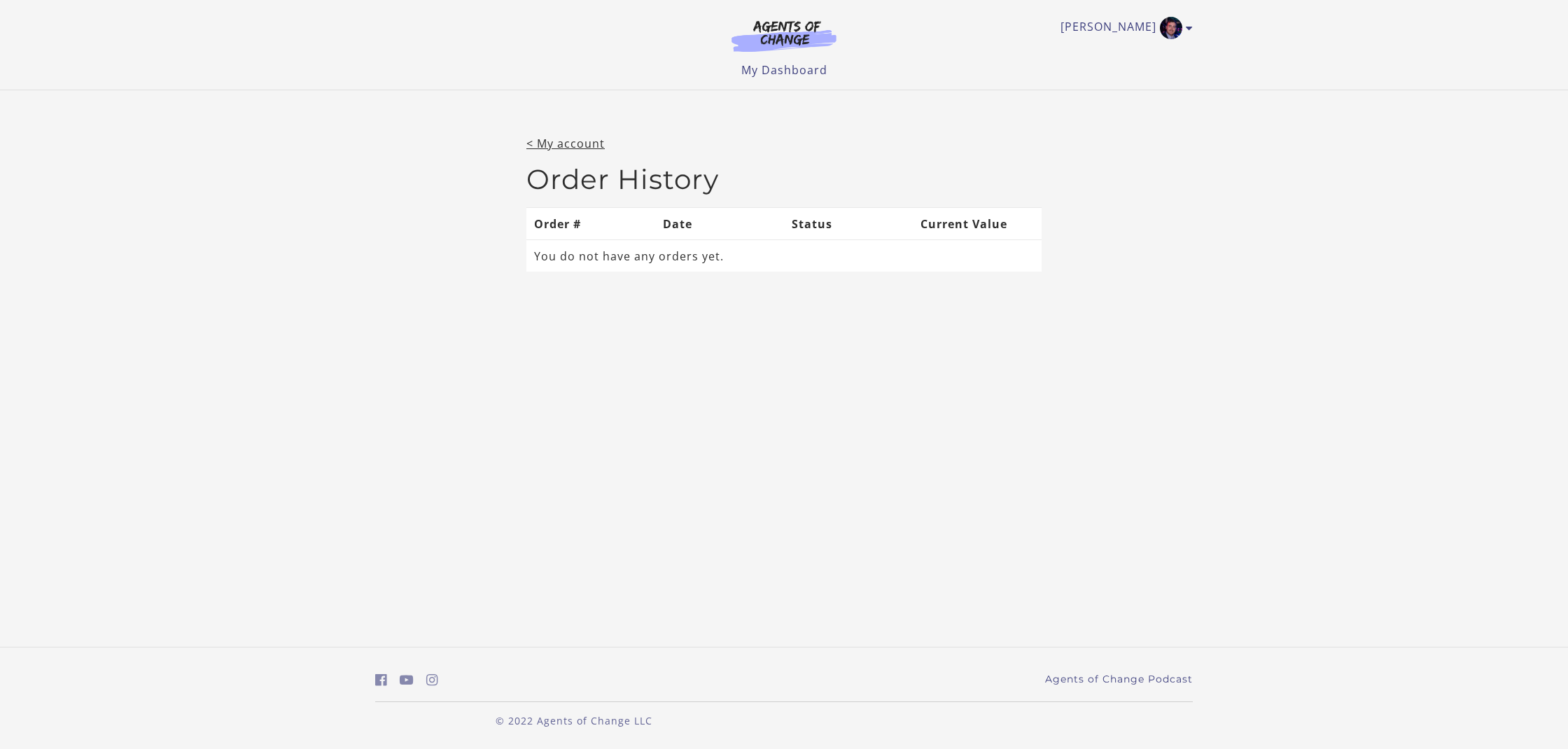
click at [782, 34] on img at bounding box center [784, 36] width 135 height 32
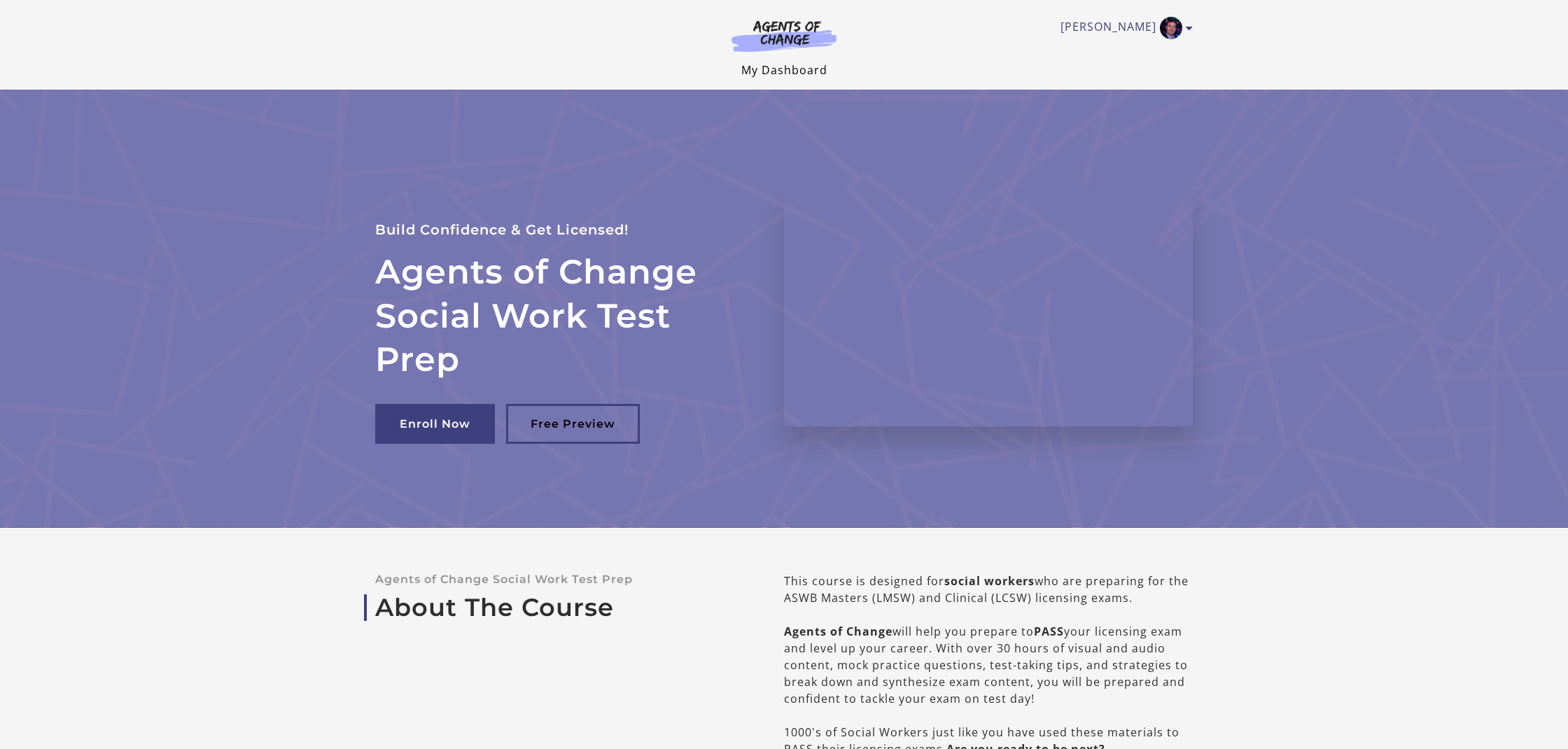
click at [796, 67] on link "My Dashboard" at bounding box center [784, 70] width 86 height 15
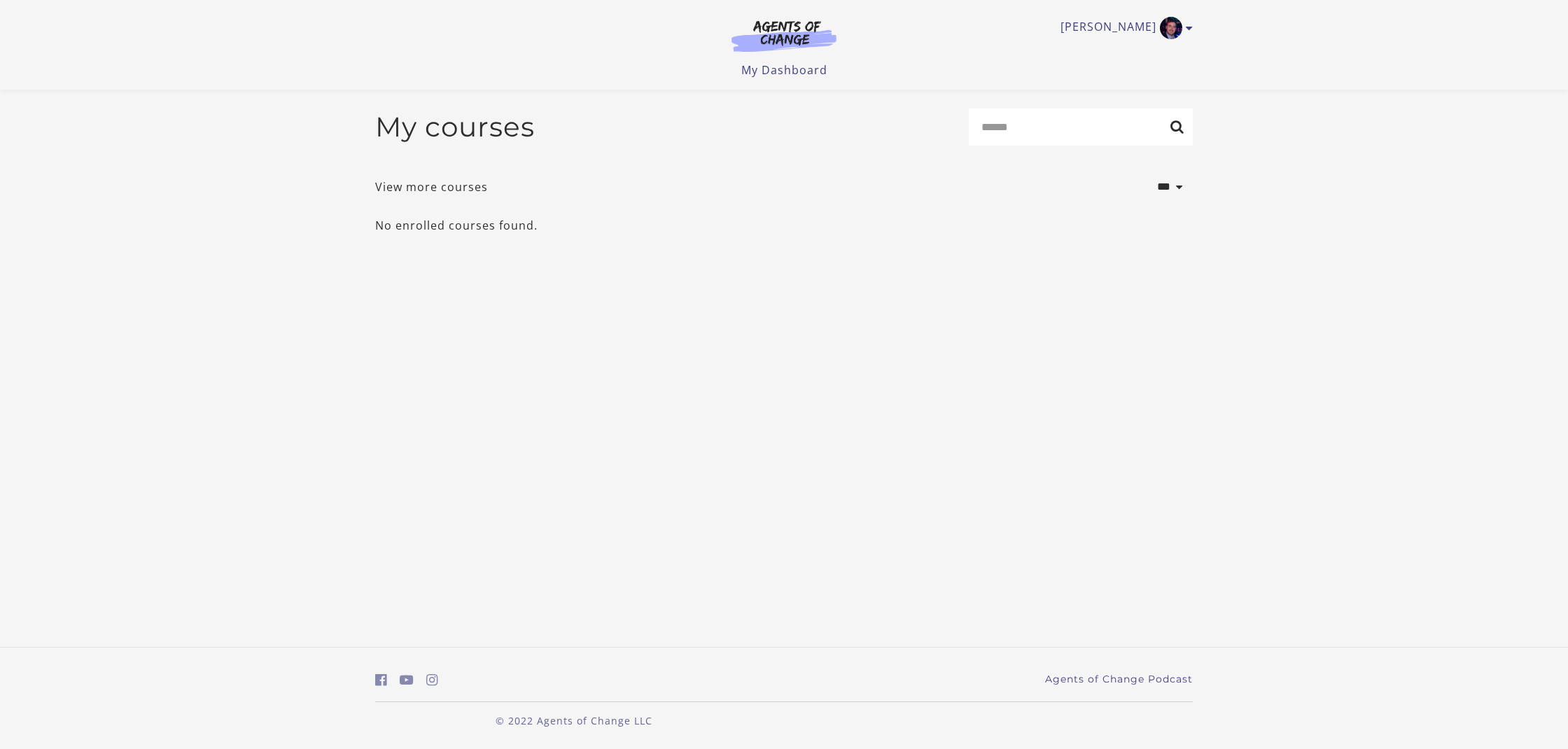
scroll to position [1, 0]
click at [448, 282] on body "Skip to main content [PERSON_NAME] My Account Support Sign Out Toggle menu Menu…" at bounding box center [784, 374] width 1568 height 749
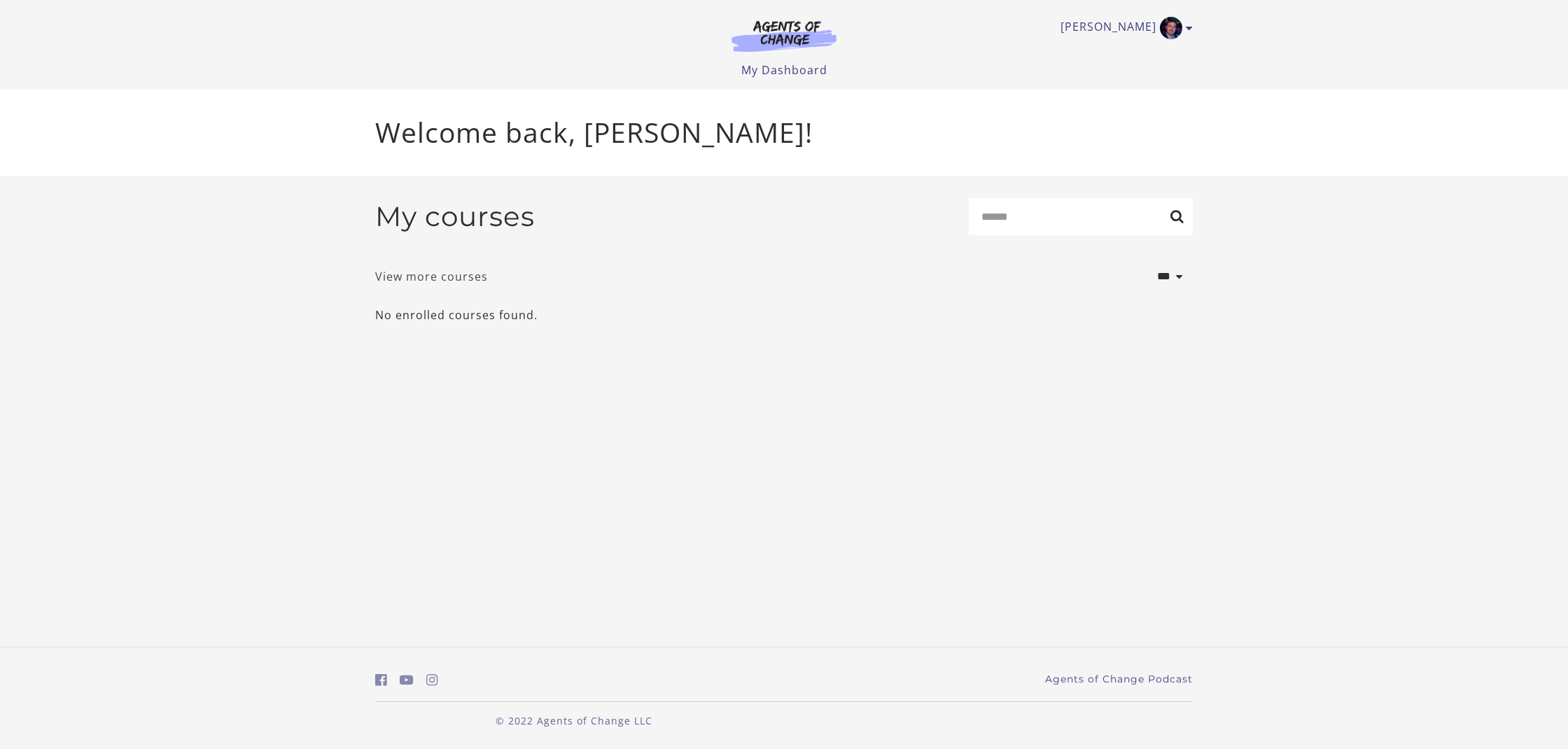
click at [430, 285] on link "View more courses" at bounding box center [432, 277] width 113 height 17
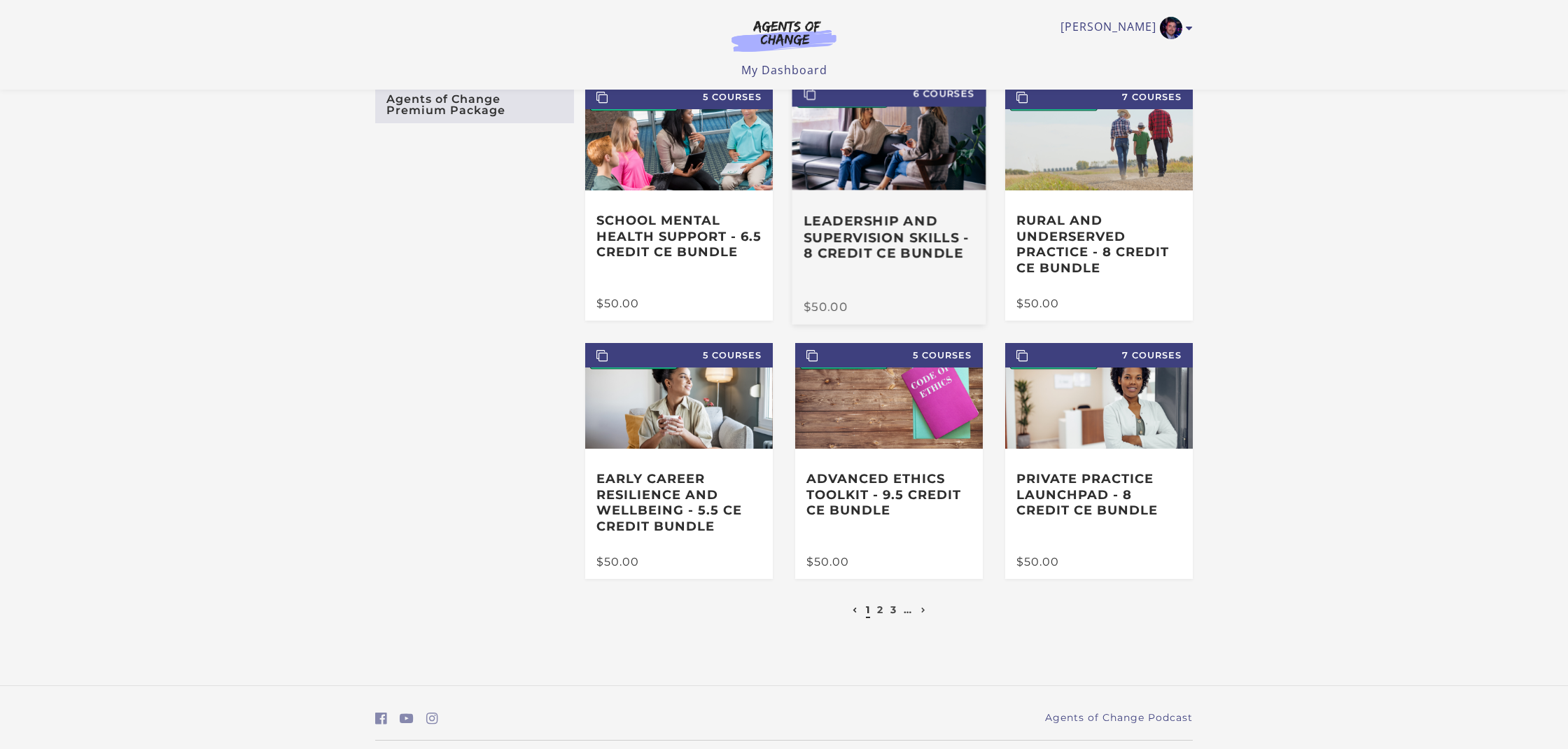
scroll to position [78, 0]
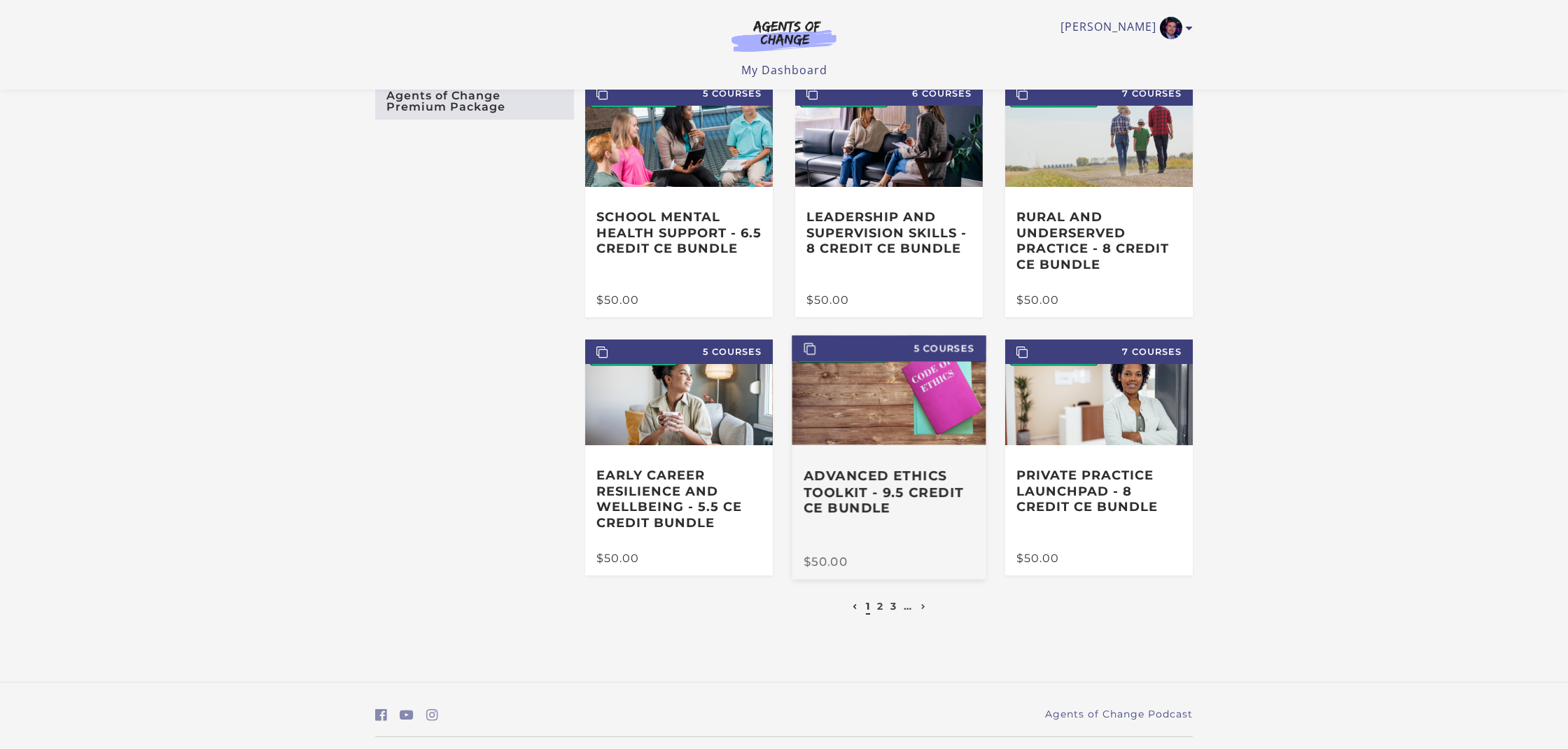
click at [889, 465] on div "Advanced Ethics Toolkit - 9.5 Credit CE Bundle" at bounding box center [889, 500] width 194 height 111
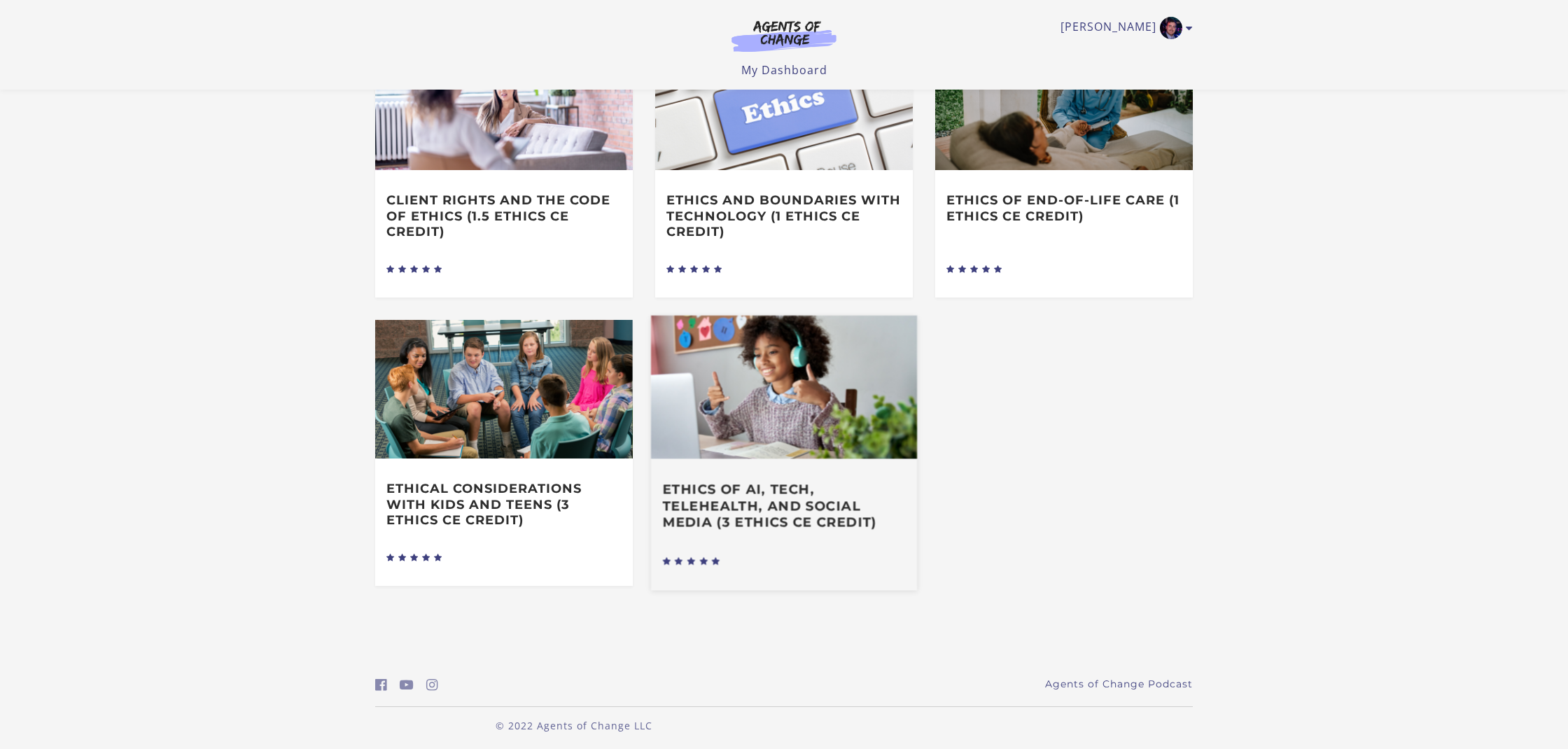
scroll to position [612, 0]
click at [801, 502] on h3 "Ethics of AI, Tech, Telehealth, and Social Media (3 Ethics CE Credit)" at bounding box center [783, 507] width 243 height 49
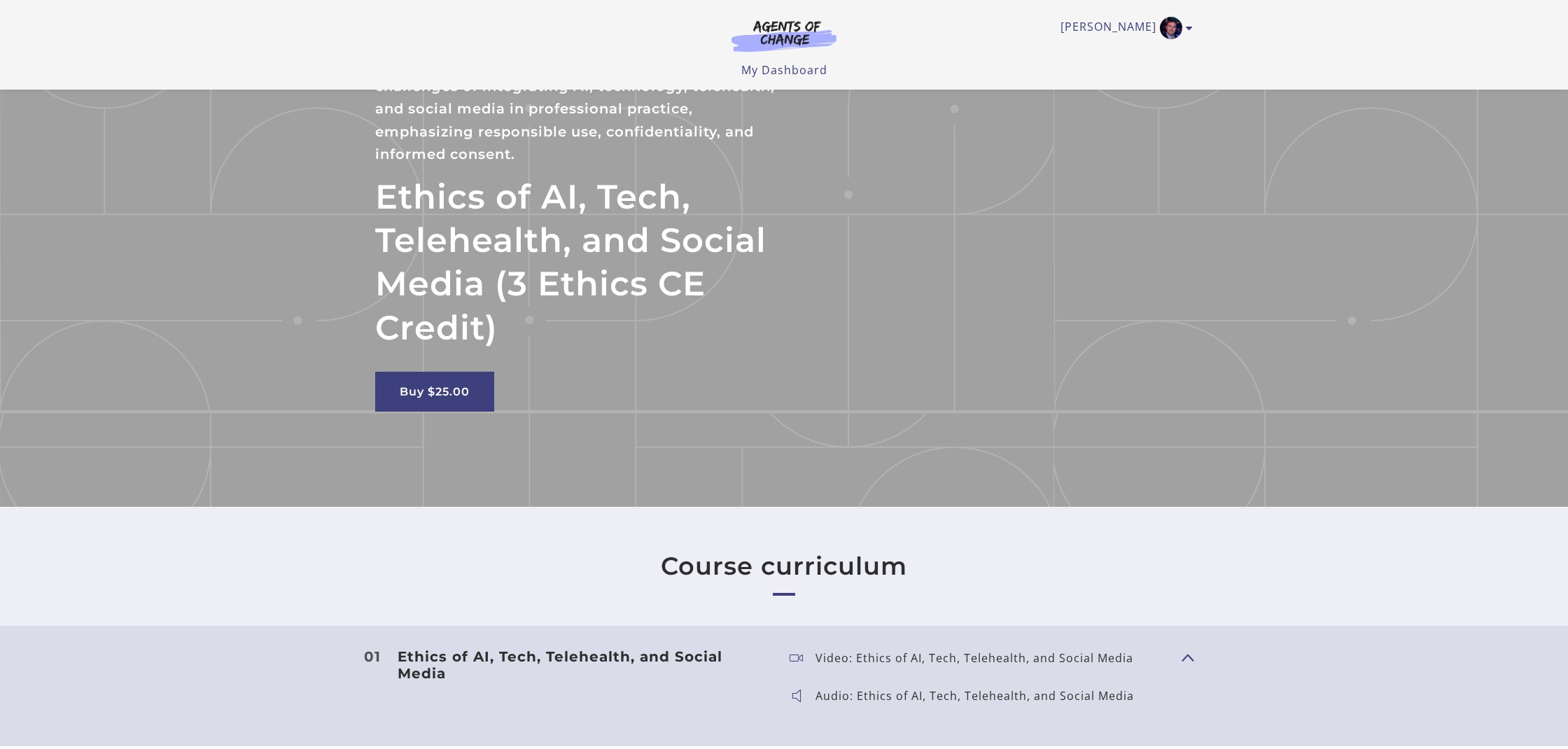
scroll to position [74, 0]
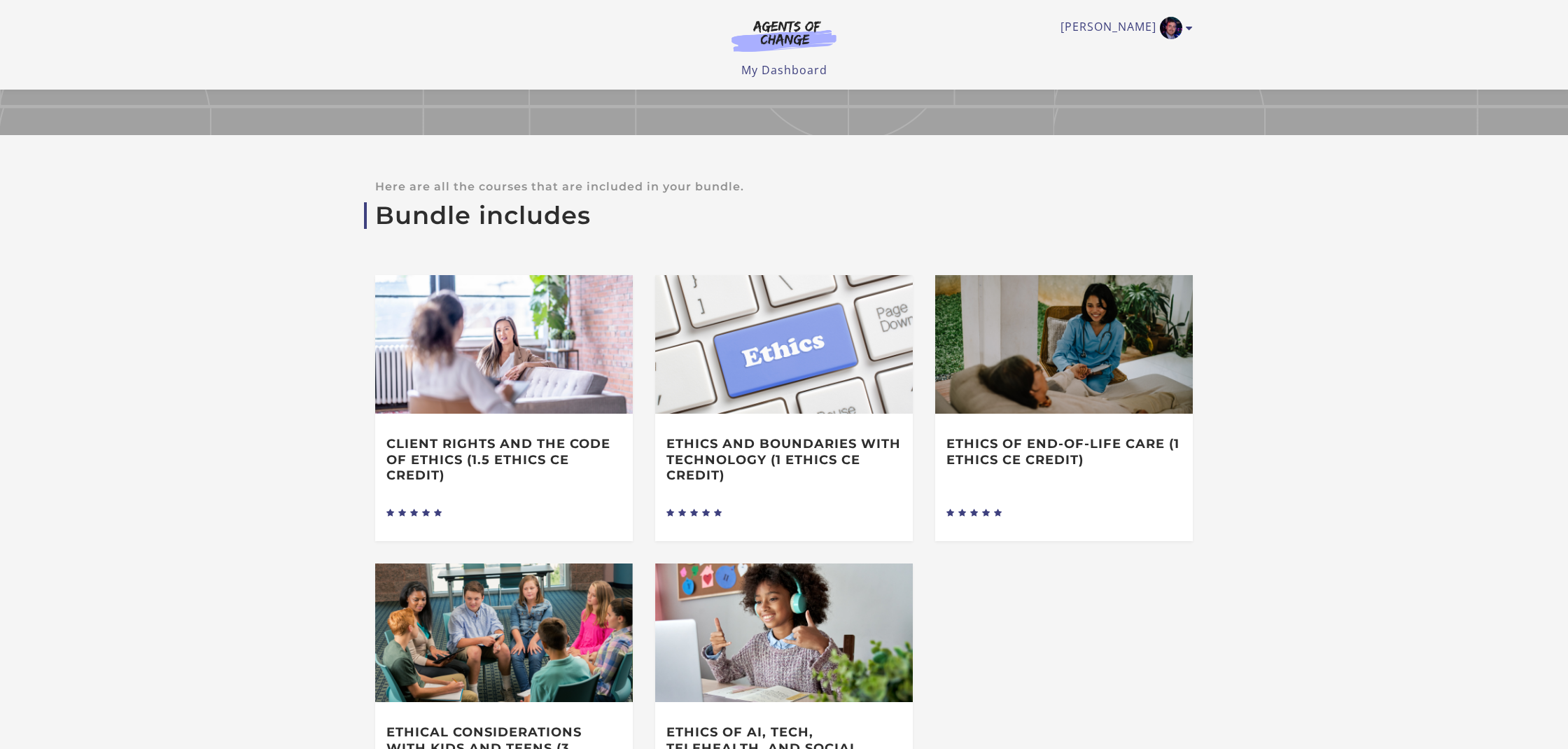
scroll to position [368, 0]
